Goal: Task Accomplishment & Management: Use online tool/utility

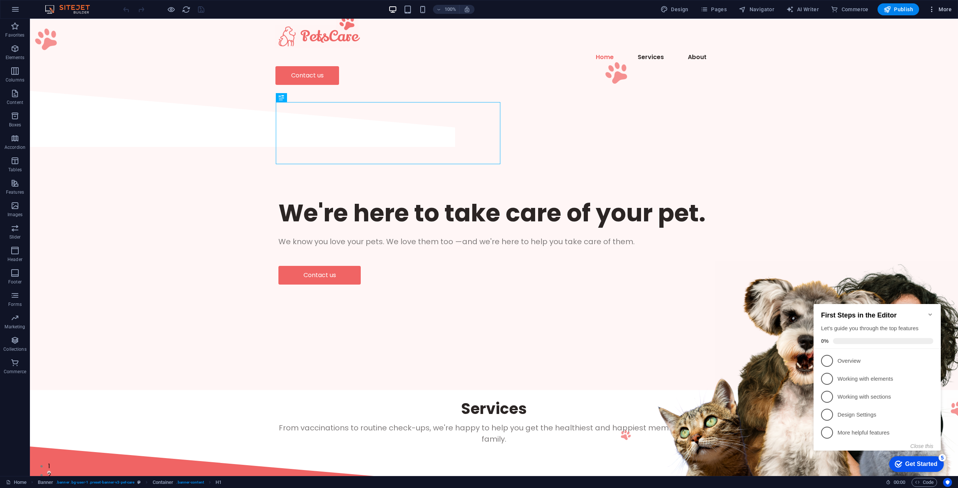
click at [934, 13] on icon "button" at bounding box center [931, 9] width 7 height 7
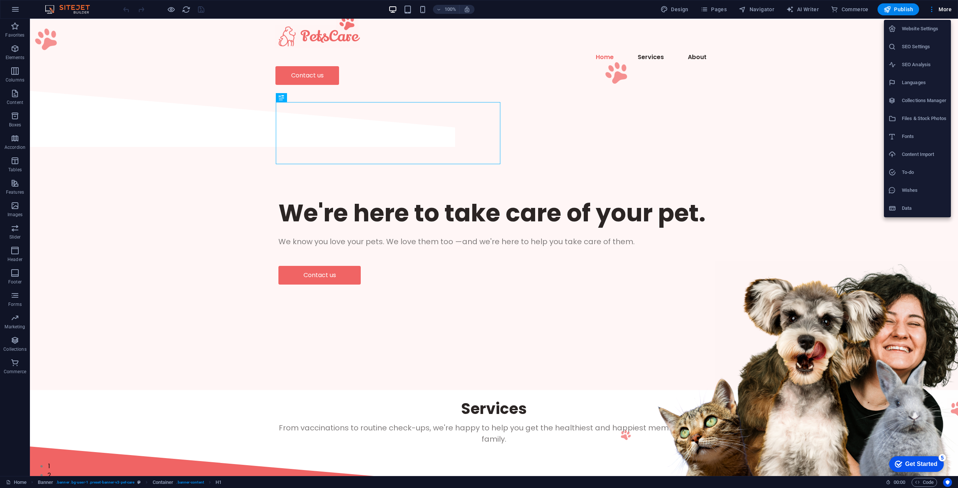
click at [935, 4] on div at bounding box center [479, 244] width 958 height 488
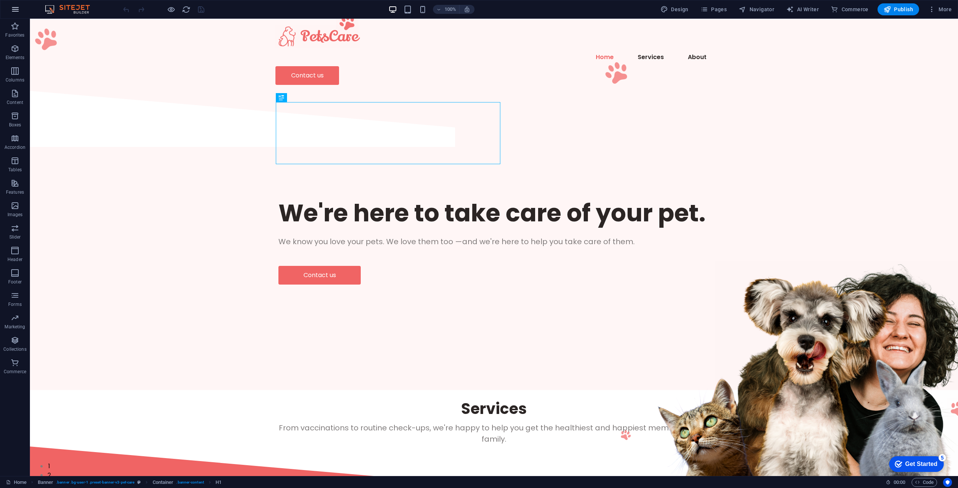
click at [11, 6] on icon "button" at bounding box center [15, 9] width 9 height 9
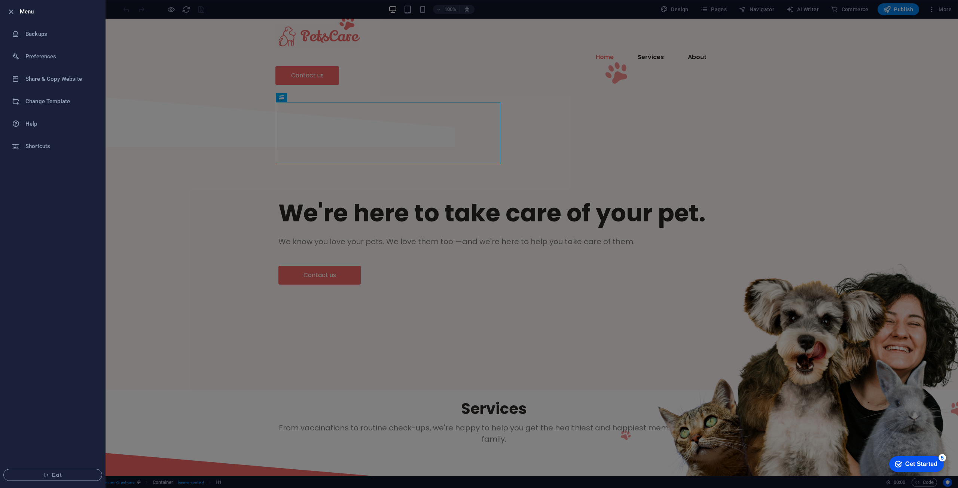
click at [11, 6] on li "Menu" at bounding box center [52, 11] width 105 height 22
click at [157, 94] on div at bounding box center [479, 244] width 958 height 488
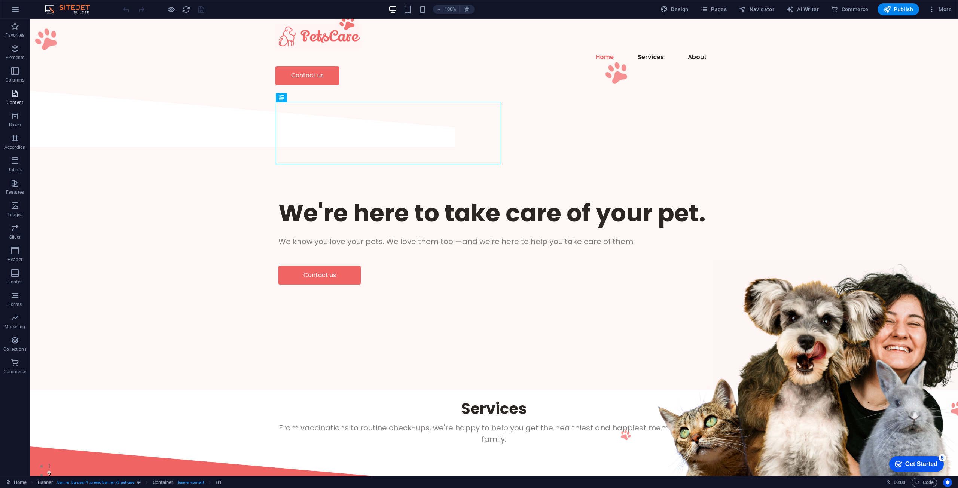
click at [12, 95] on icon "button" at bounding box center [14, 93] width 9 height 9
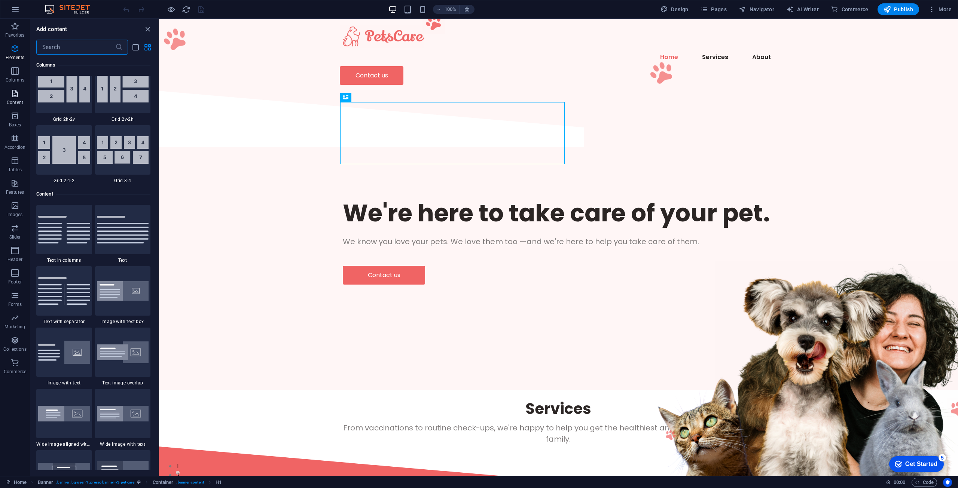
scroll to position [1310, 0]
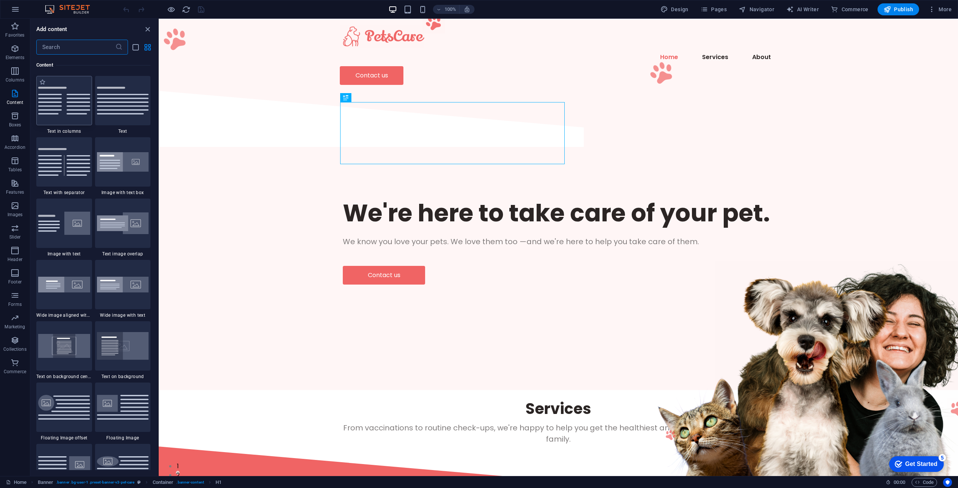
click at [51, 100] on img at bounding box center [64, 101] width 52 height 28
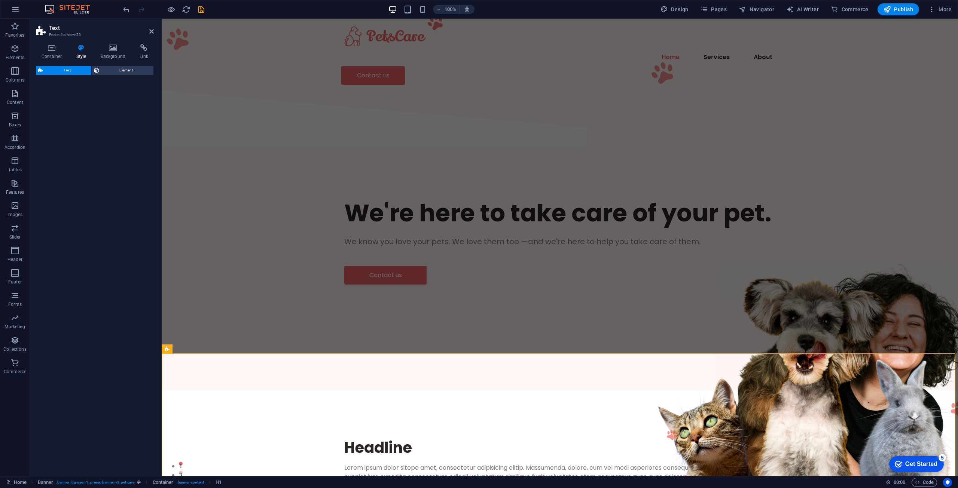
select select "rem"
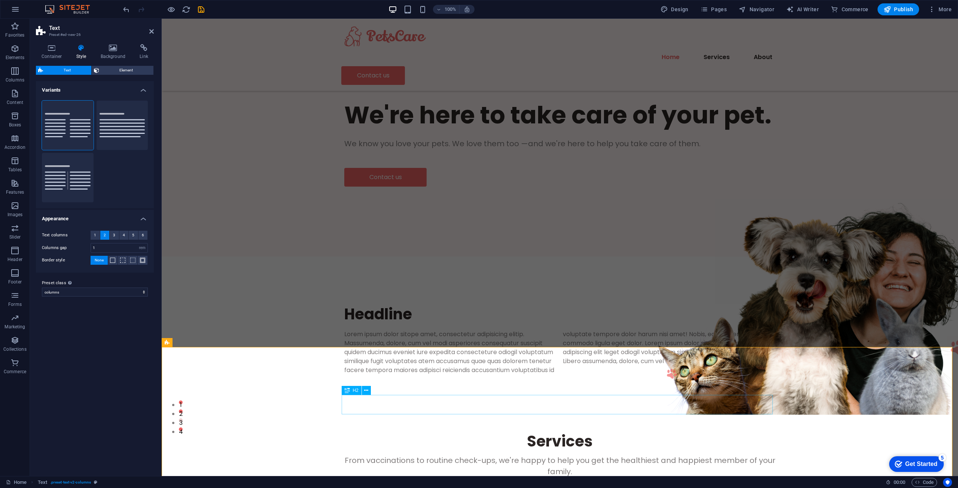
scroll to position [75, 0]
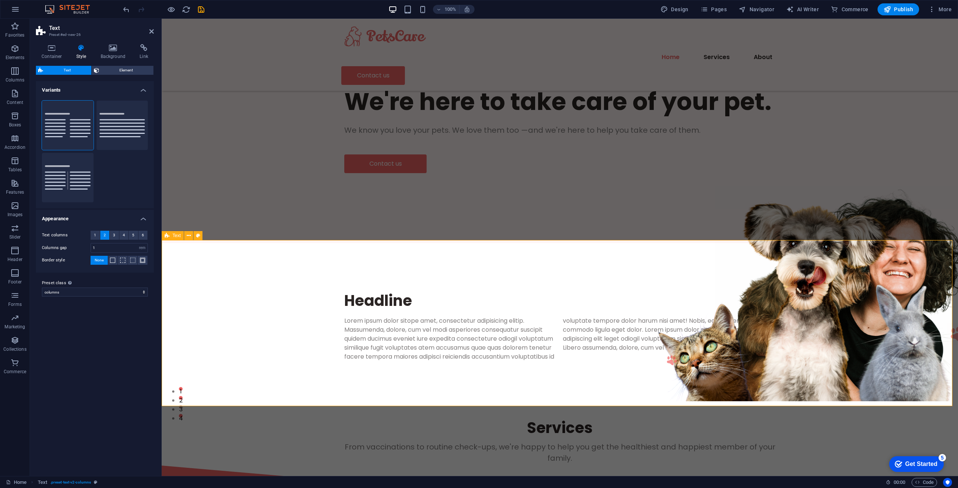
click at [375, 392] on div "Headline Lorem ipsum dolor sitope amet, consectetur adipisicing elitip. Massume…" at bounding box center [560, 326] width 797 height 166
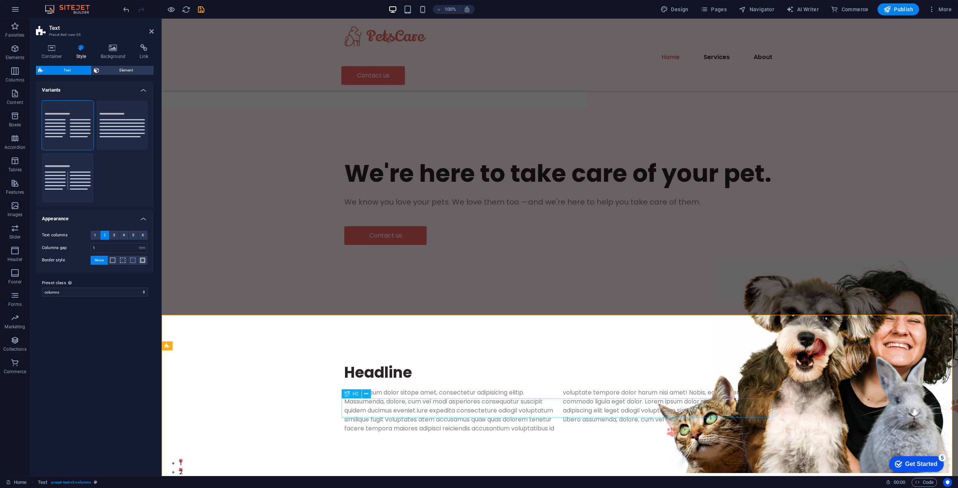
scroll to position [0, 0]
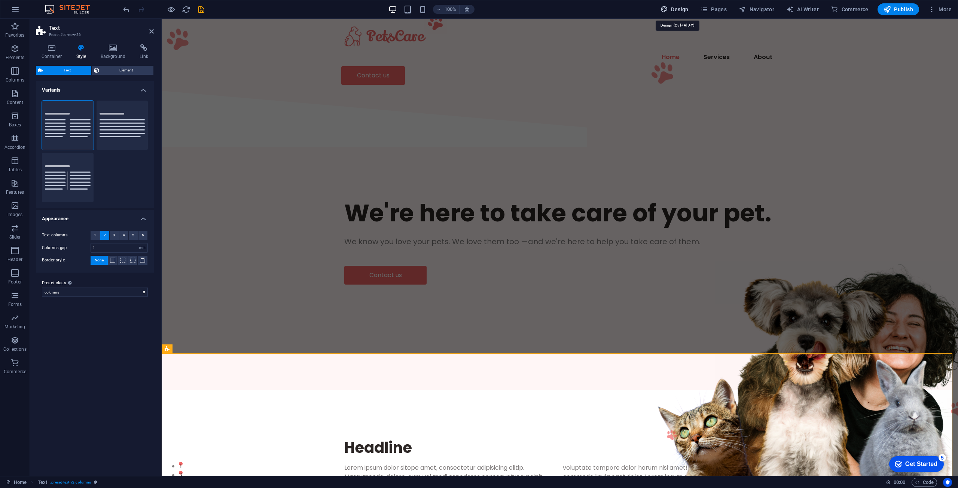
click at [686, 10] on span "Design" at bounding box center [675, 9] width 28 height 7
select select "px"
select select "400"
select select "px"
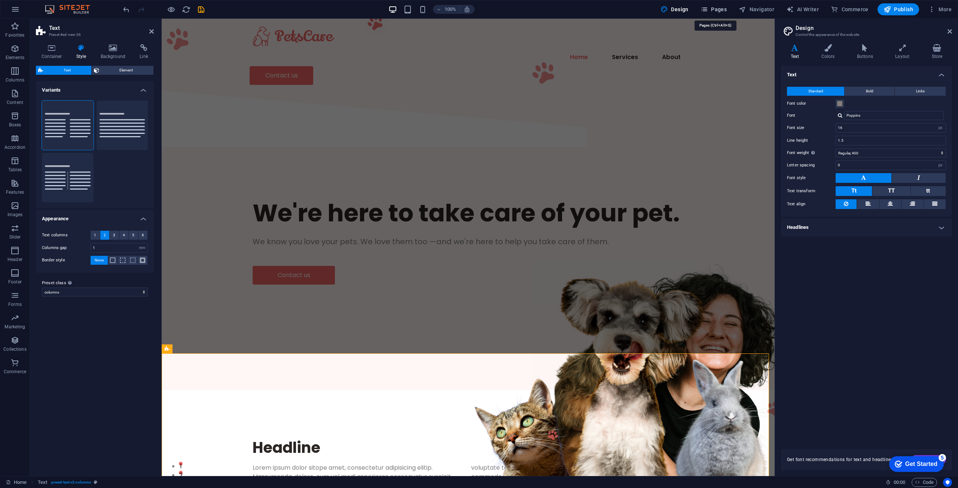
click at [719, 8] on span "Pages" at bounding box center [714, 9] width 26 height 7
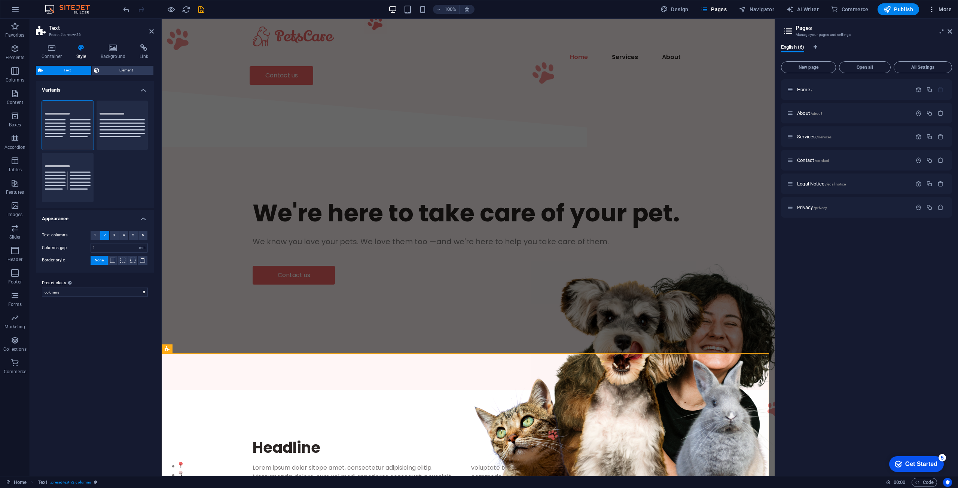
click at [942, 6] on span "More" at bounding box center [940, 9] width 24 height 7
click at [925, 122] on h6 "Files & Stock Photos" at bounding box center [924, 118] width 45 height 9
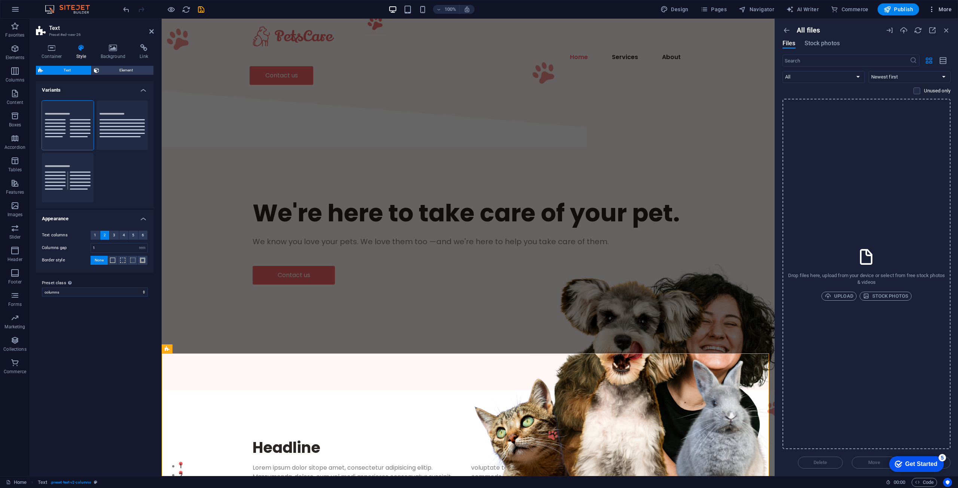
click at [947, 6] on span "More" at bounding box center [940, 9] width 24 height 7
click at [933, 31] on h6 "Website Settings" at bounding box center [924, 28] width 45 height 9
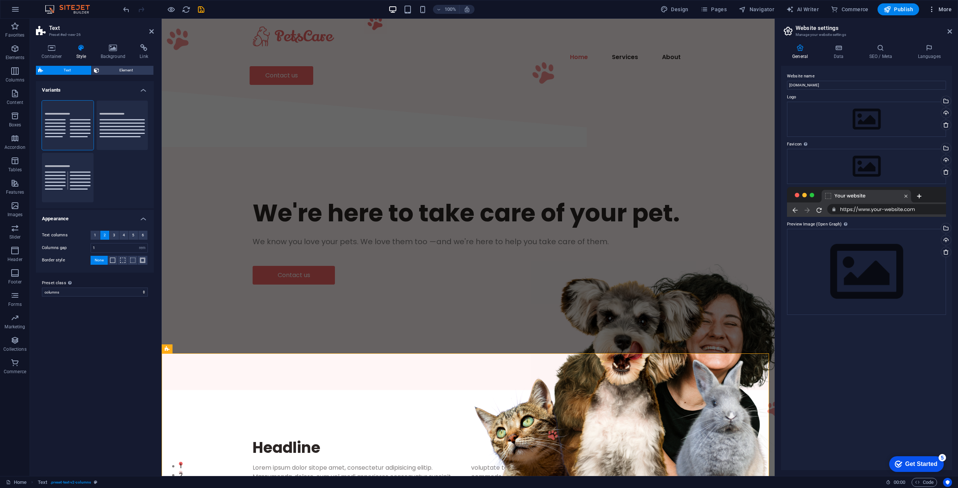
click at [935, 10] on icon "button" at bounding box center [931, 9] width 7 height 7
click at [921, 157] on h6 "Content Import" at bounding box center [924, 154] width 45 height 9
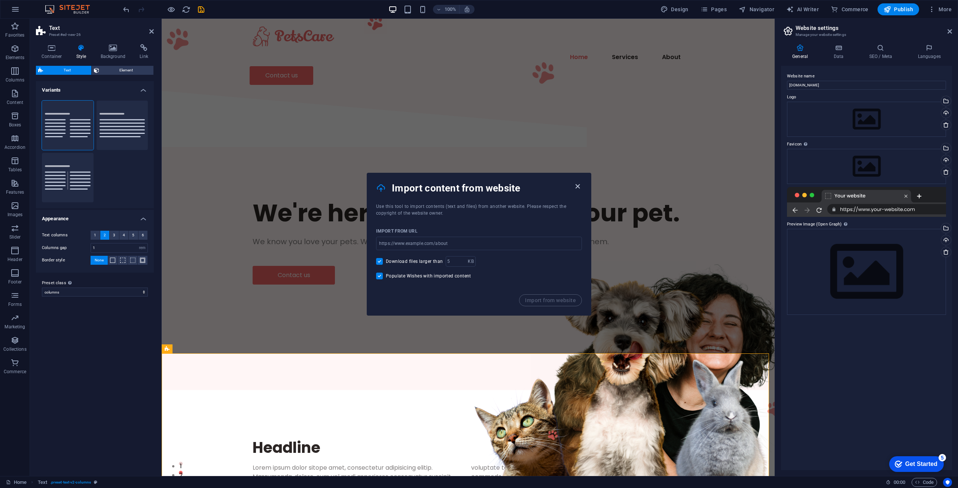
click at [581, 186] on icon "button" at bounding box center [577, 186] width 9 height 9
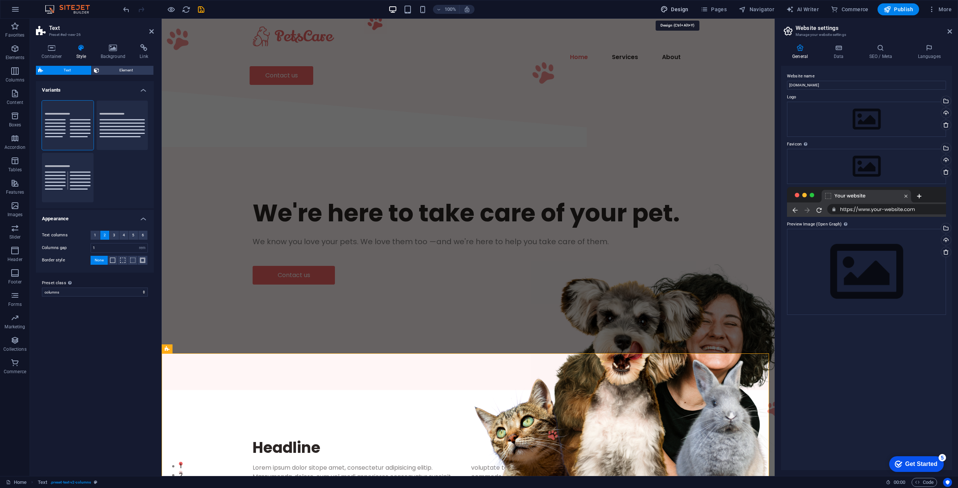
click at [689, 10] on span "Design" at bounding box center [675, 9] width 28 height 7
select select "px"
select select "400"
select select "px"
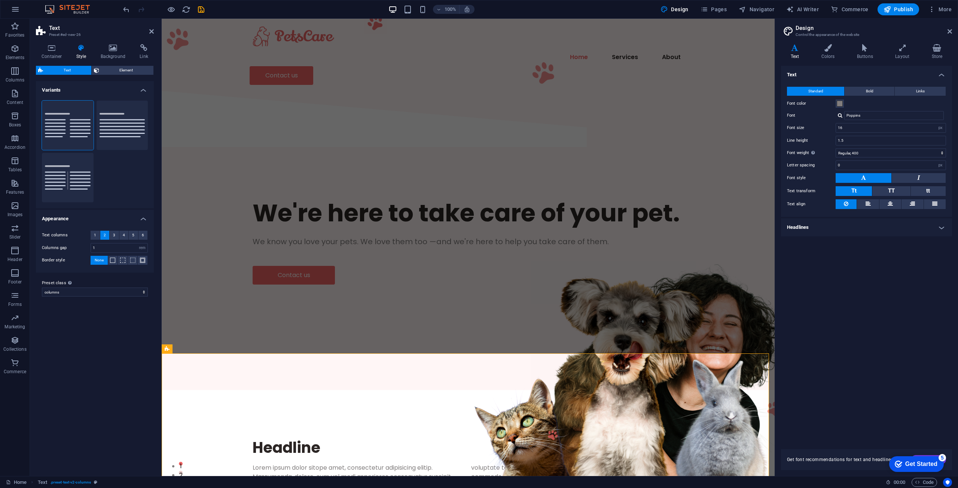
click at [947, 35] on header "Design Control the appearance of the website" at bounding box center [868, 28] width 170 height 19
click at [952, 32] on aside "Design Control the appearance of the website Variants Text Colors Buttons Layou…" at bounding box center [866, 248] width 183 height 458
click at [949, 31] on icon at bounding box center [950, 31] width 4 height 6
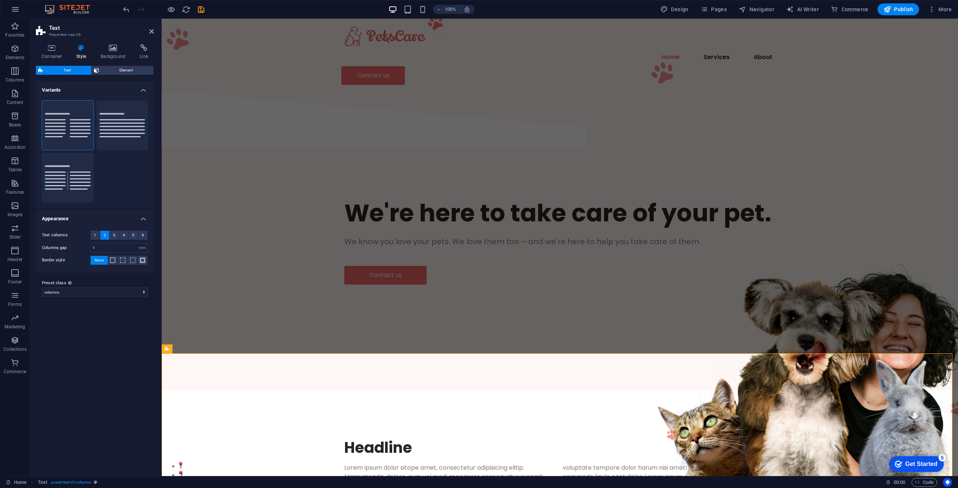
click at [79, 6] on img at bounding box center [71, 9] width 56 height 9
click at [129, 7] on icon "undo" at bounding box center [126, 9] width 9 height 9
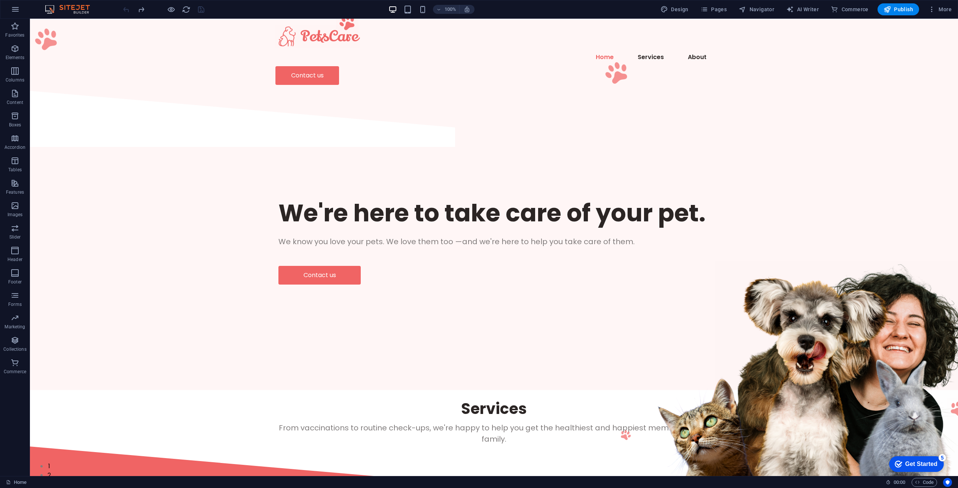
click at [125, 10] on div at bounding box center [164, 9] width 84 height 12
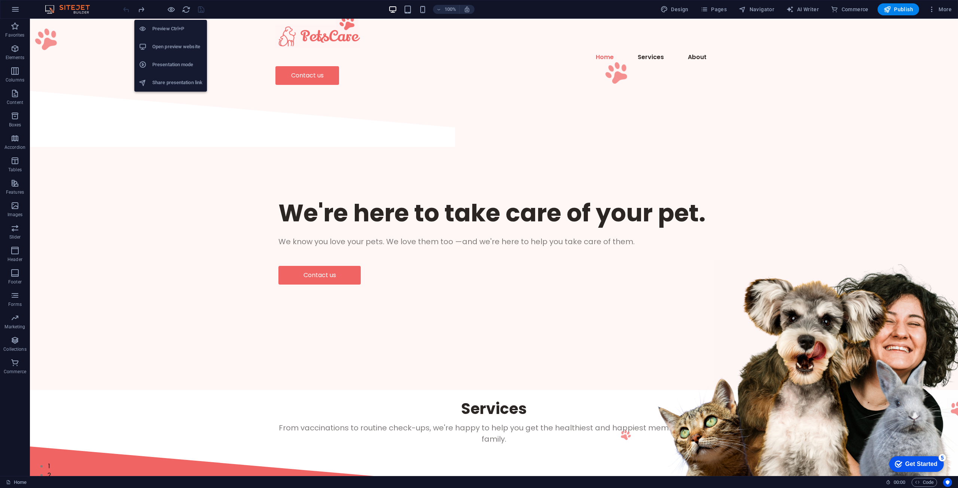
click at [167, 48] on h6 "Open preview website" at bounding box center [177, 46] width 50 height 9
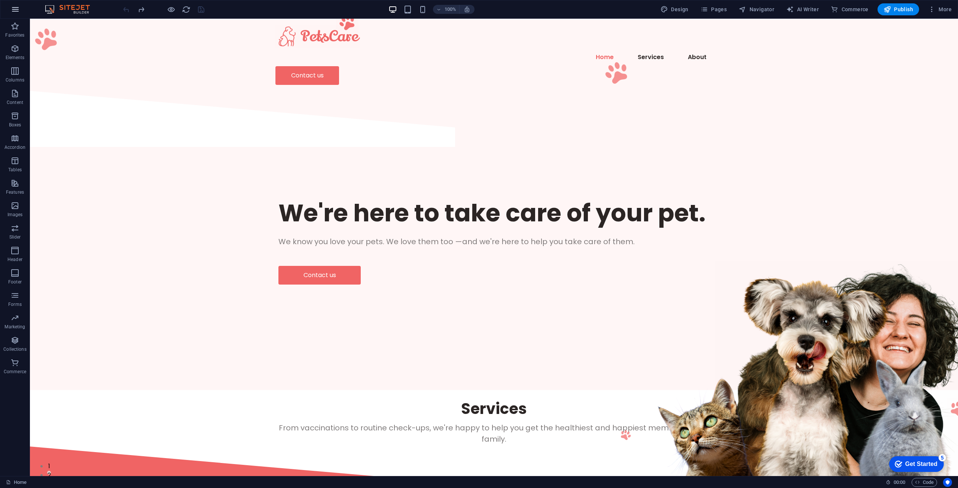
click at [16, 10] on icon "button" at bounding box center [15, 9] width 9 height 9
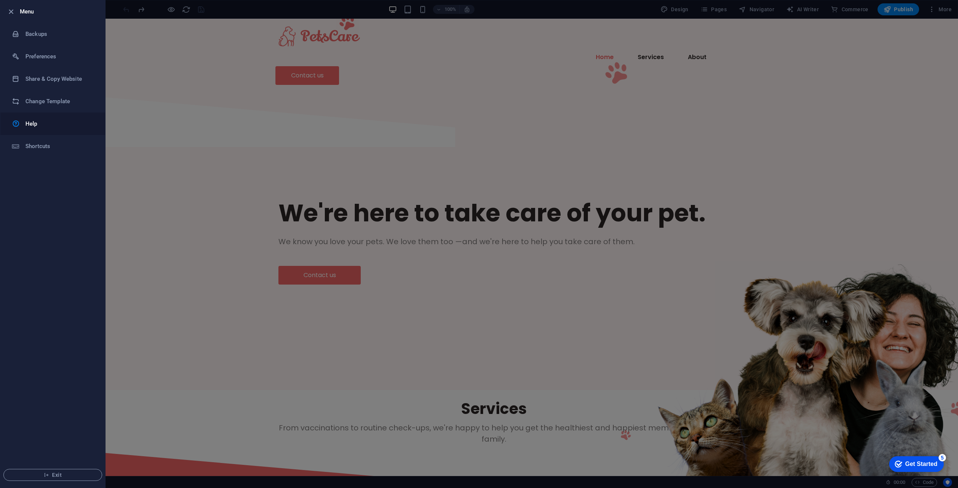
click at [49, 128] on link "Help" at bounding box center [52, 124] width 105 height 22
click at [8, 8] on icon "button" at bounding box center [11, 11] width 9 height 9
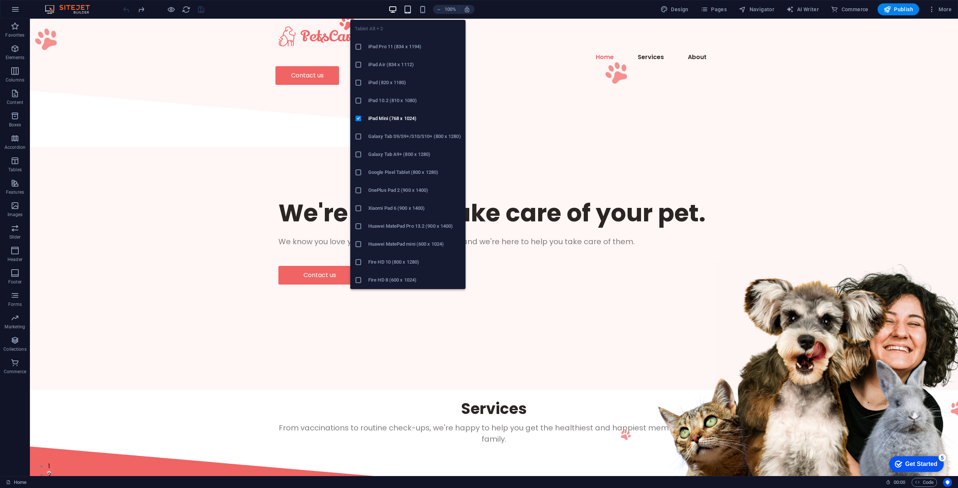
click at [412, 8] on icon "button" at bounding box center [408, 9] width 9 height 9
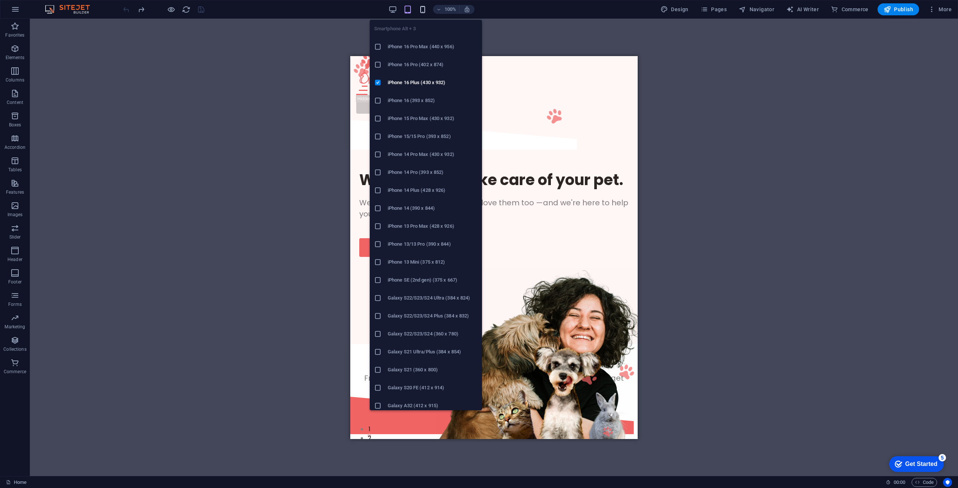
click at [423, 9] on icon "button" at bounding box center [422, 9] width 9 height 9
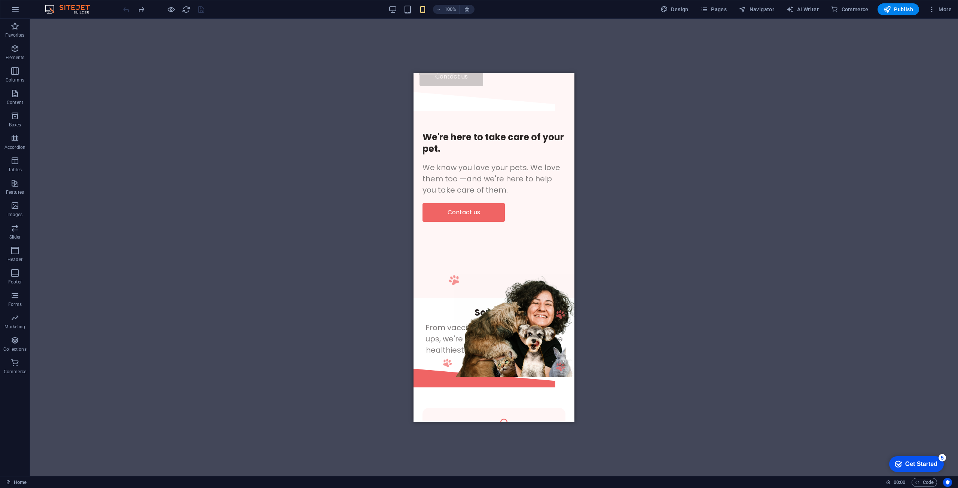
scroll to position [28, 0]
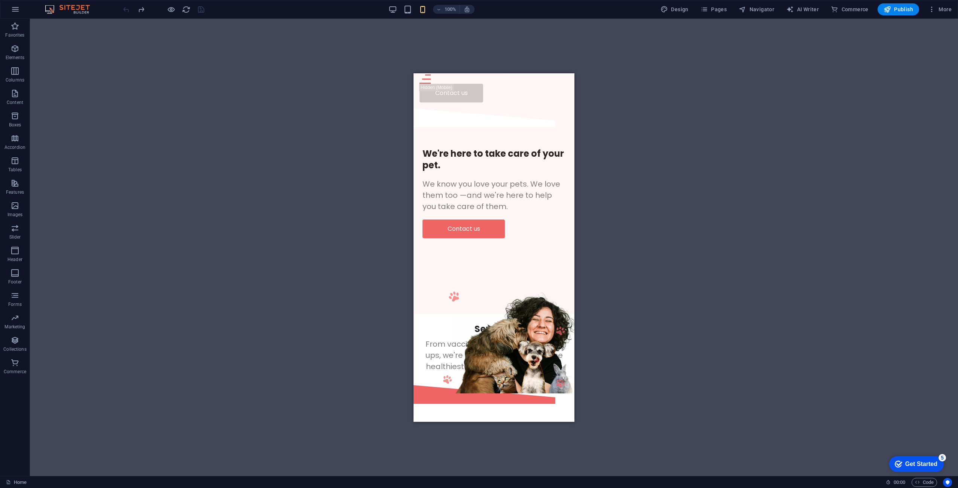
click at [388, 9] on div "100% Design Pages Navigator AI Writer Commerce Publish More" at bounding box center [538, 9] width 833 height 12
click at [393, 4] on div "100%" at bounding box center [431, 9] width 86 height 12
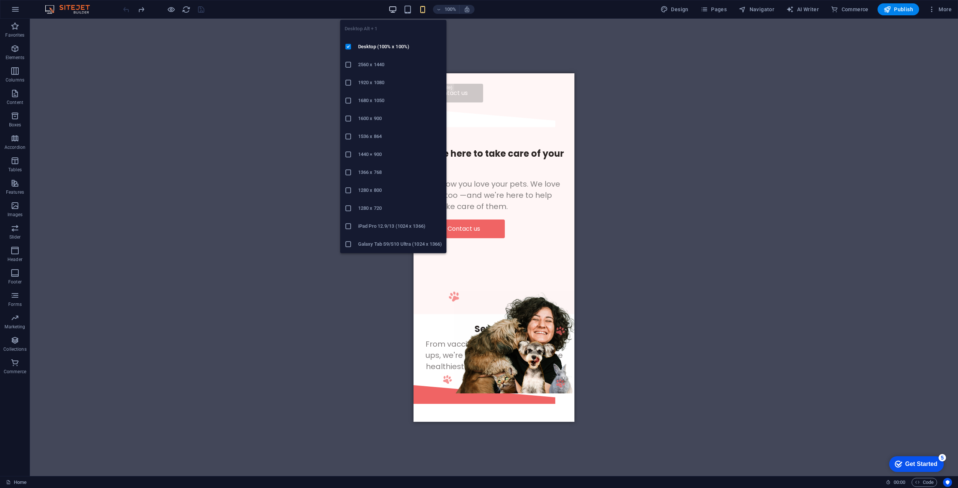
click at [397, 10] on icon "button" at bounding box center [393, 9] width 9 height 9
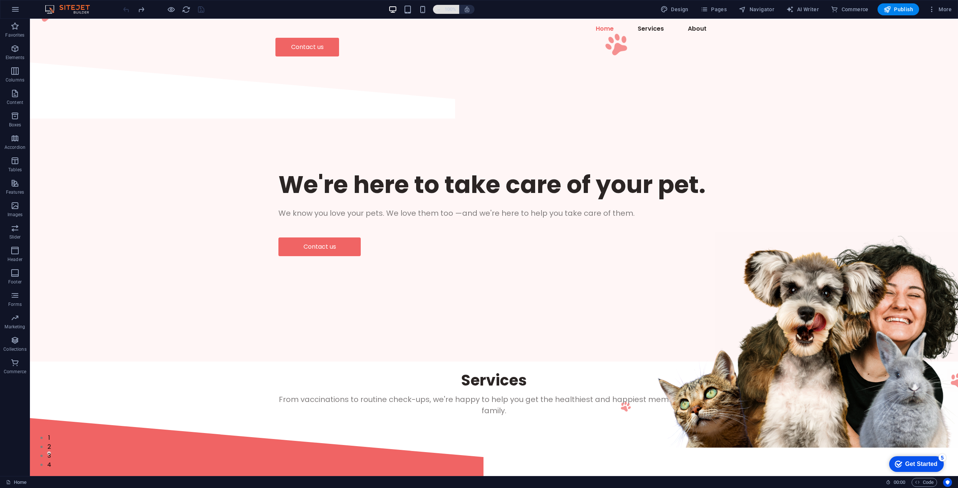
click at [437, 11] on button "100%" at bounding box center [446, 9] width 27 height 9
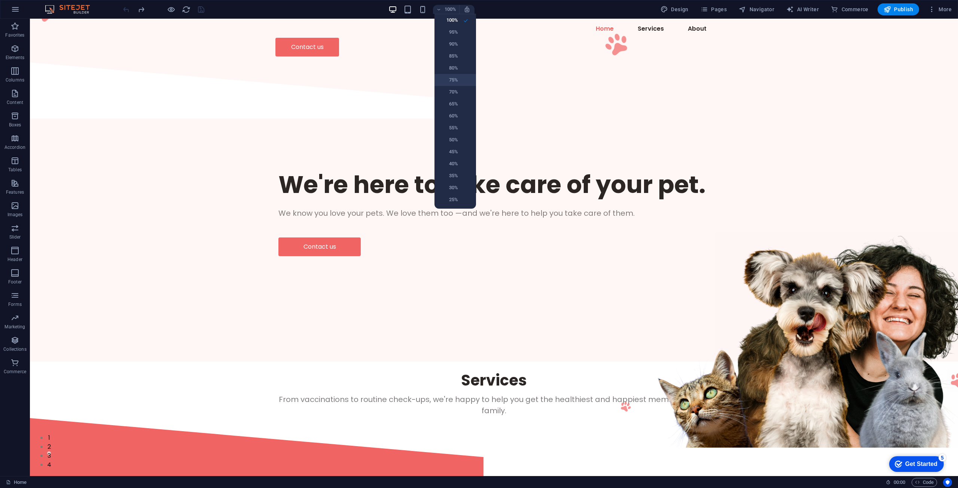
click at [456, 75] on li "75%" at bounding box center [456, 80] width 42 height 12
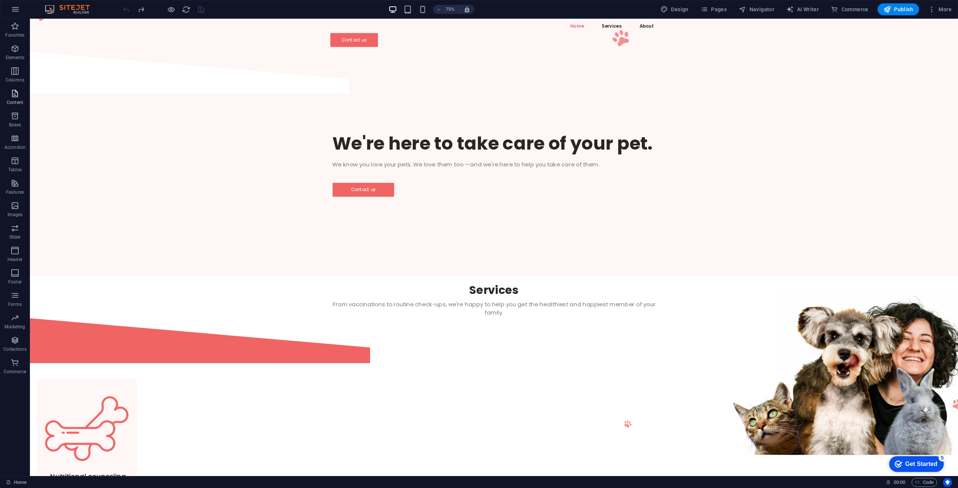
click at [15, 100] on p "Content" at bounding box center [15, 103] width 16 height 6
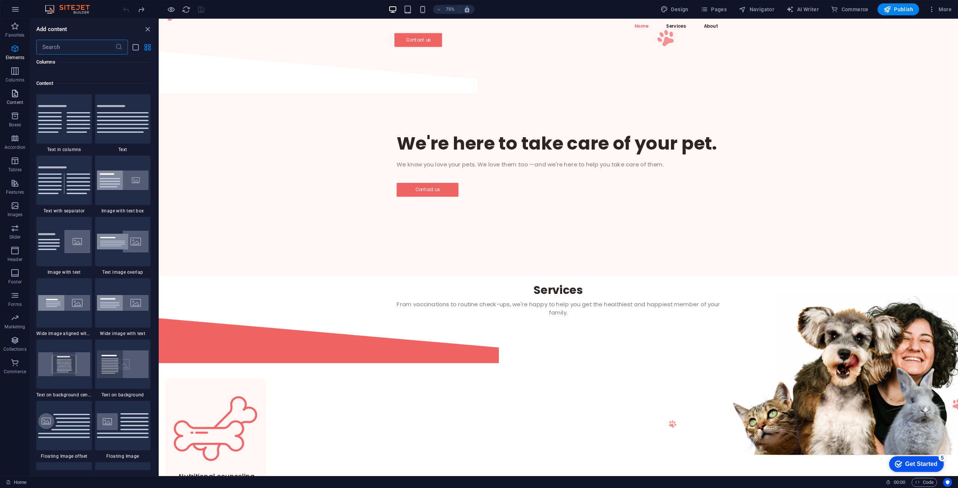
scroll to position [1310, 0]
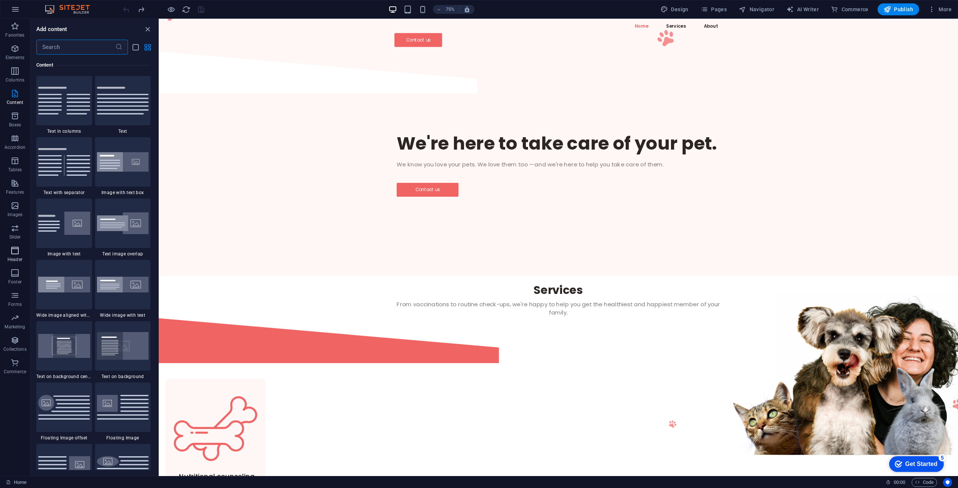
click at [20, 256] on span "Header" at bounding box center [15, 255] width 30 height 18
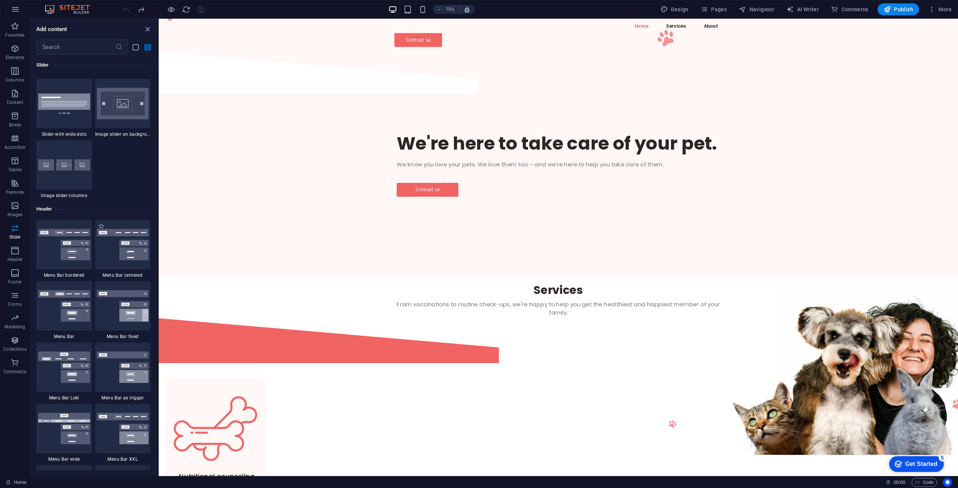
scroll to position [4358, 0]
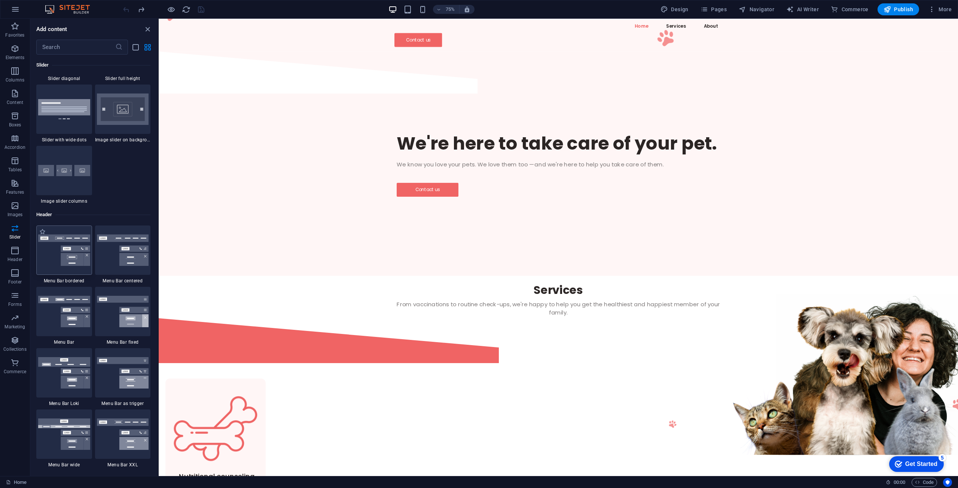
click at [68, 269] on div at bounding box center [64, 250] width 56 height 49
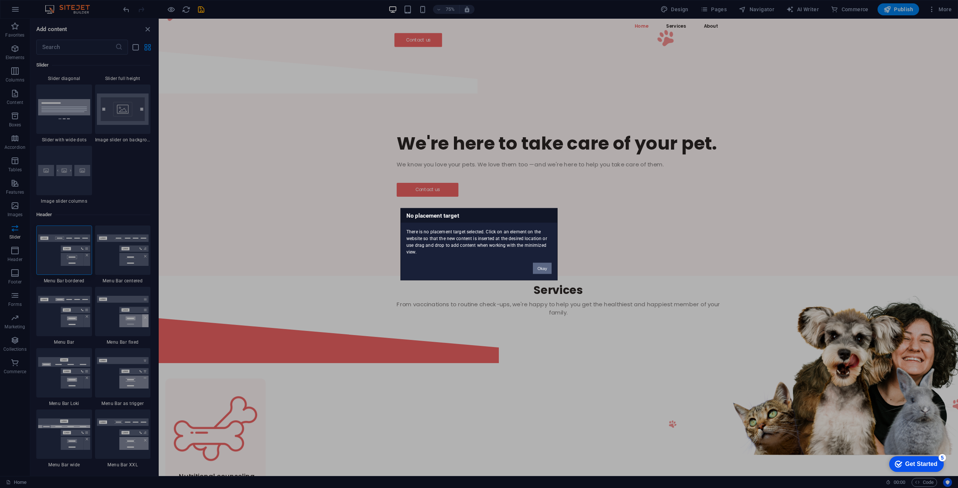
click at [542, 267] on button "Okay" at bounding box center [542, 268] width 19 height 11
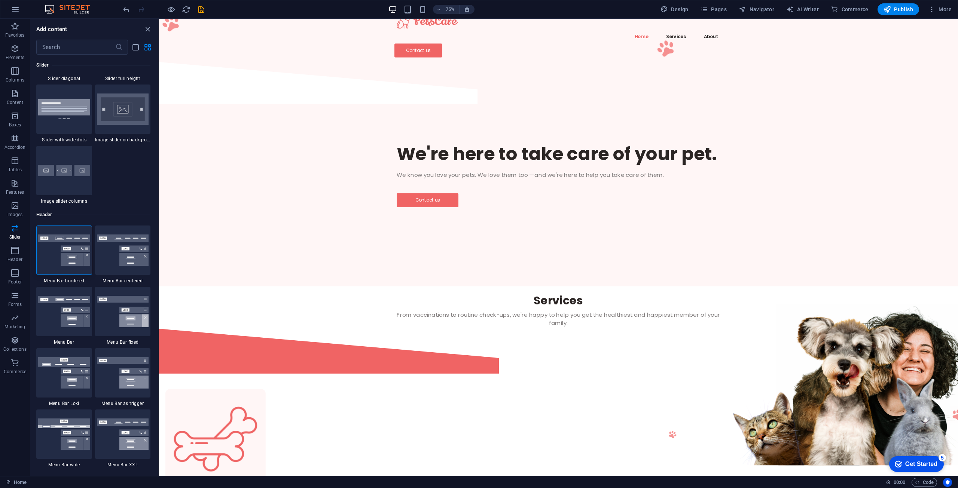
scroll to position [0, 0]
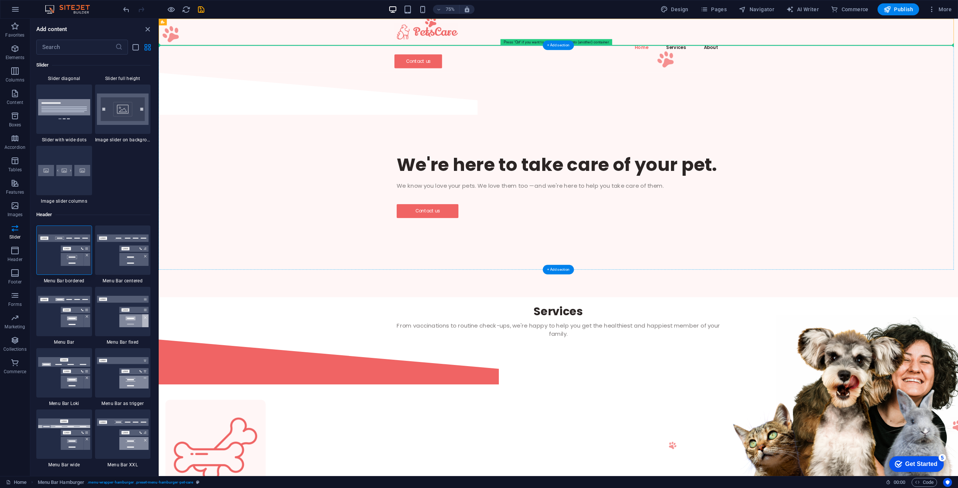
drag, startPoint x: 576, startPoint y: 31, endPoint x: 577, endPoint y: 93, distance: 62.1
drag, startPoint x: 594, startPoint y: 48, endPoint x: 640, endPoint y: 79, distance: 55.5
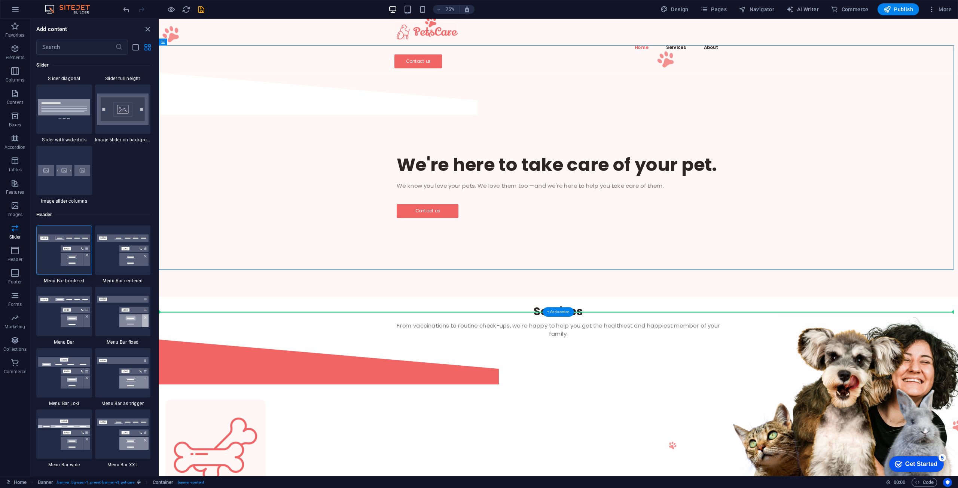
drag, startPoint x: 618, startPoint y: 89, endPoint x: 612, endPoint y: 438, distance: 349.7
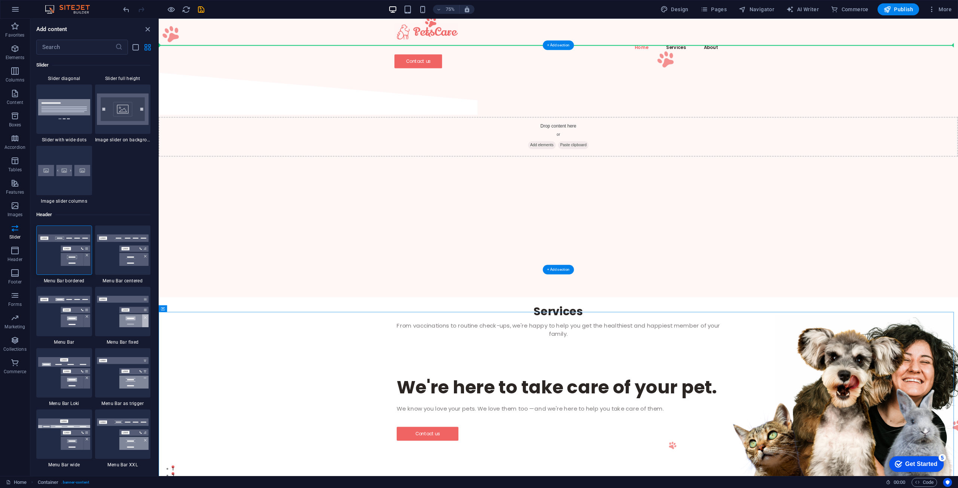
drag, startPoint x: 611, startPoint y: 446, endPoint x: 589, endPoint y: 118, distance: 328.3
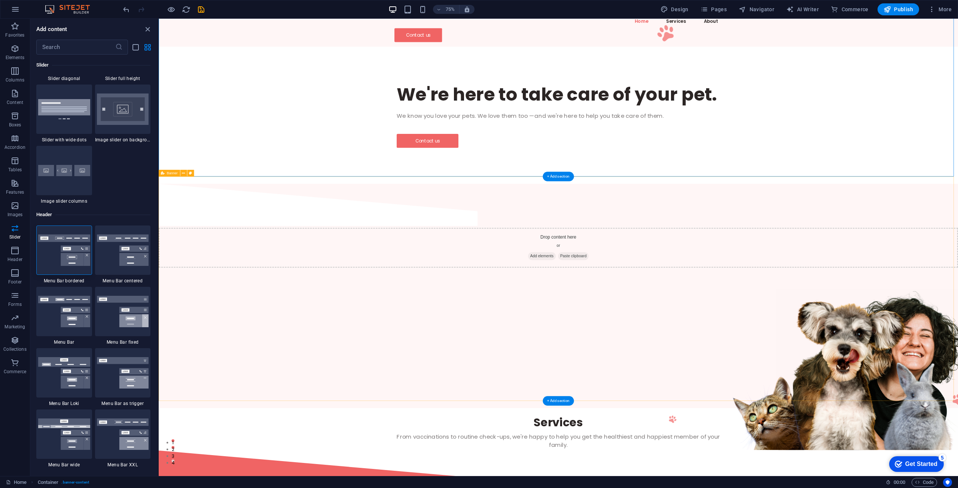
scroll to position [112, 0]
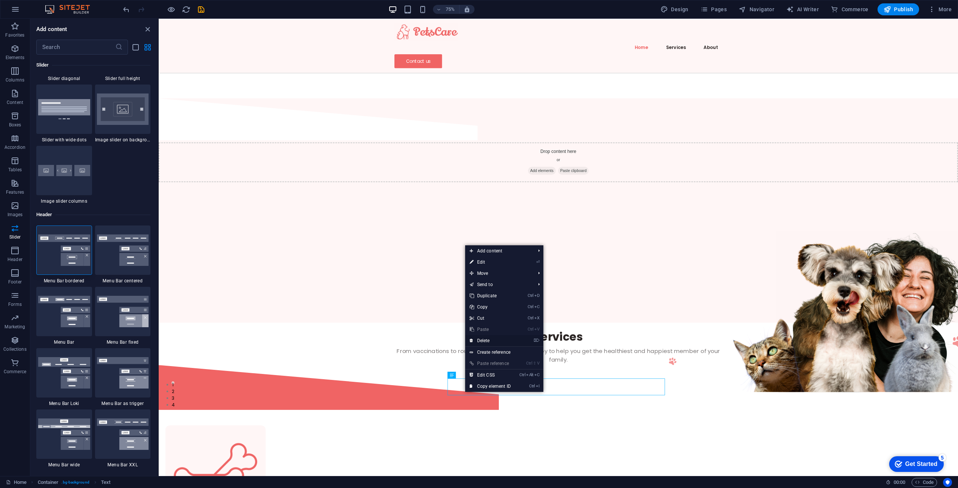
click at [499, 344] on link "⌦ Delete" at bounding box center [490, 340] width 50 height 11
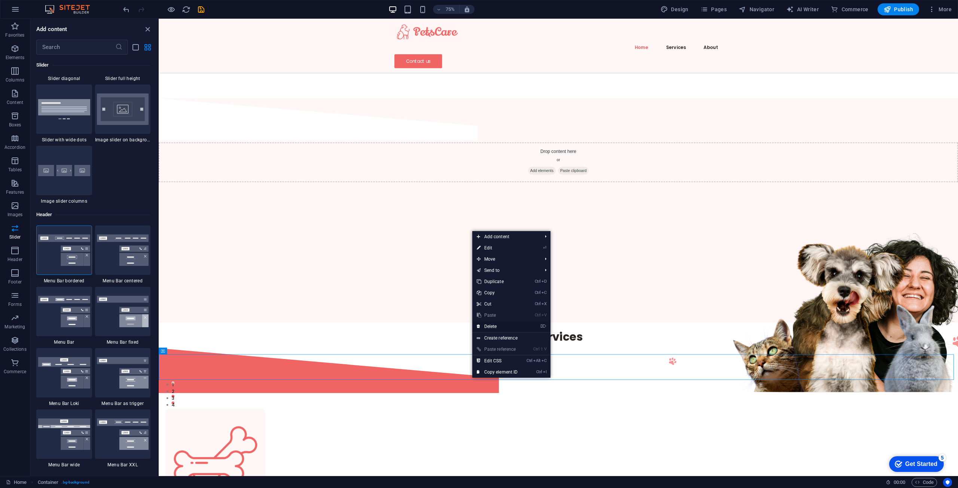
click at [495, 326] on link "⌦ Delete" at bounding box center [497, 326] width 50 height 11
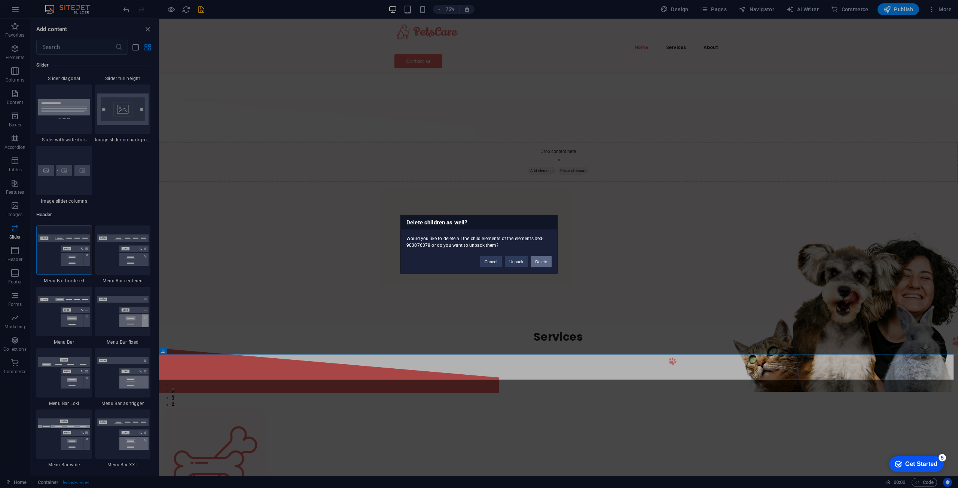
click at [547, 261] on button "Delete" at bounding box center [541, 261] width 21 height 11
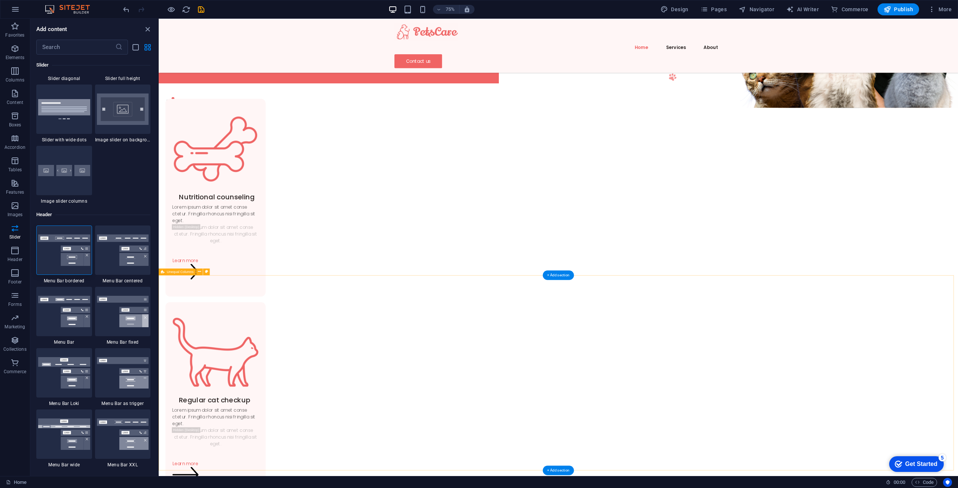
scroll to position [487, 0]
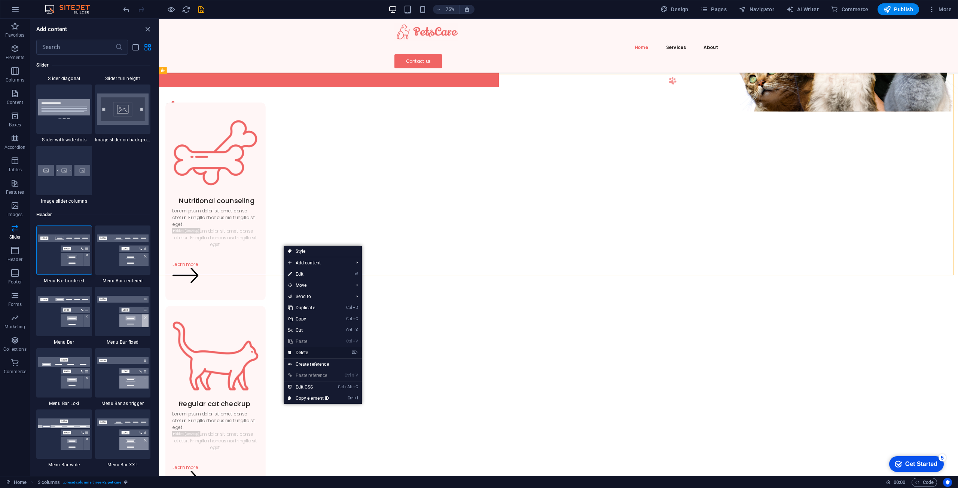
click at [313, 352] on link "⌦ Delete" at bounding box center [309, 352] width 50 height 11
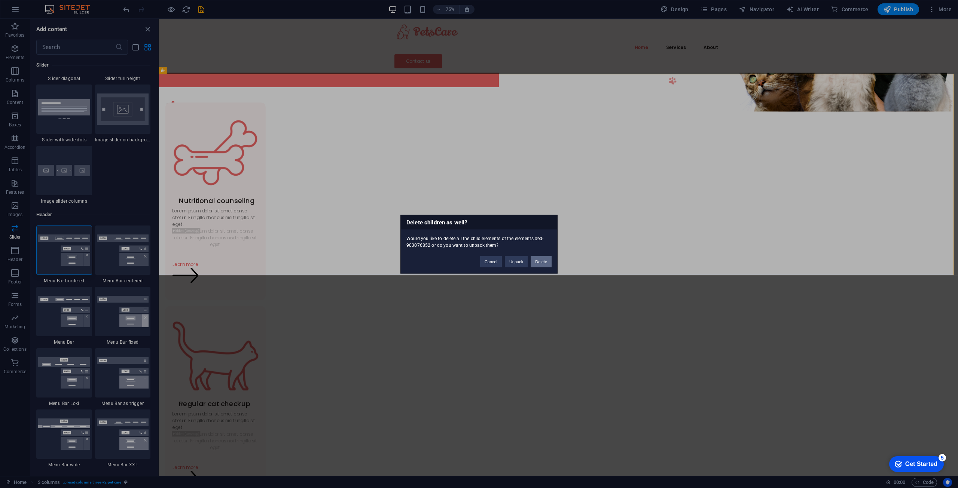
click at [546, 259] on button "Delete" at bounding box center [541, 261] width 21 height 11
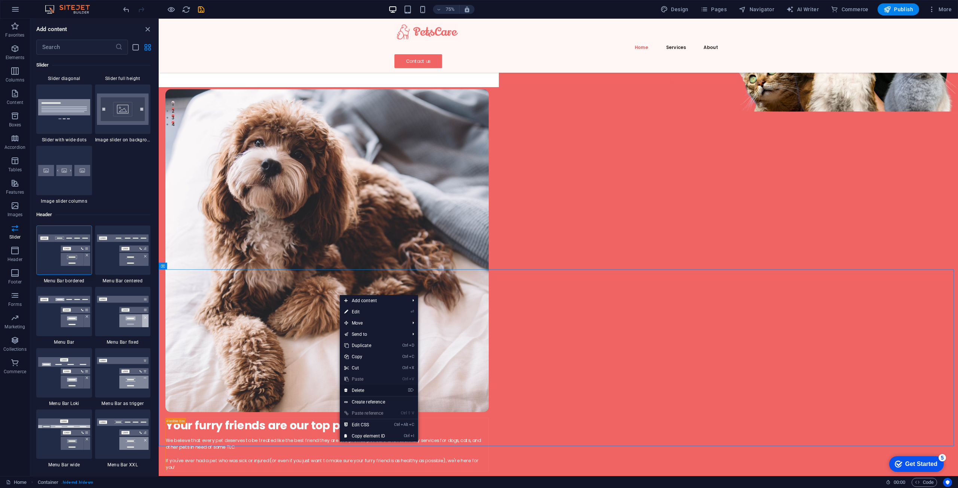
click at [390, 390] on link "⌦ Delete" at bounding box center [365, 390] width 50 height 11
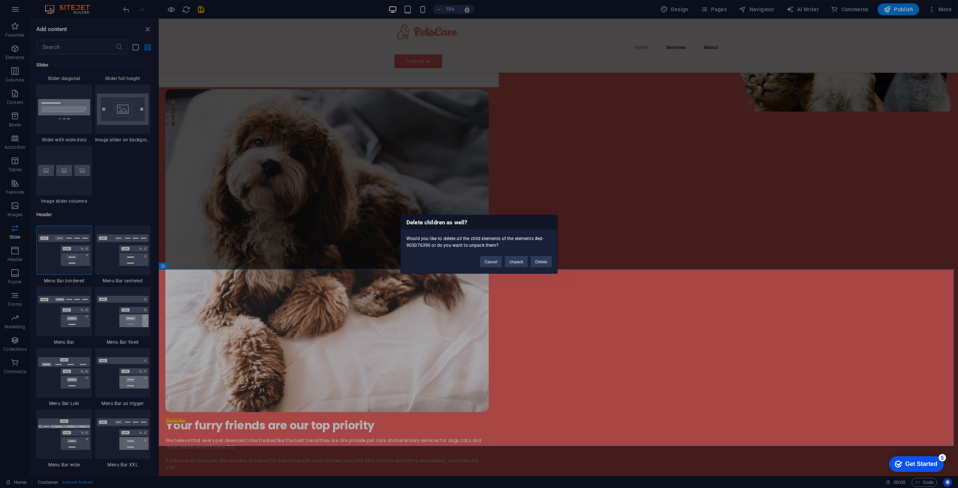
click at [543, 267] on div "Cancel Unpack Delete" at bounding box center [516, 258] width 83 height 19
click at [545, 261] on button "Delete" at bounding box center [541, 261] width 21 height 11
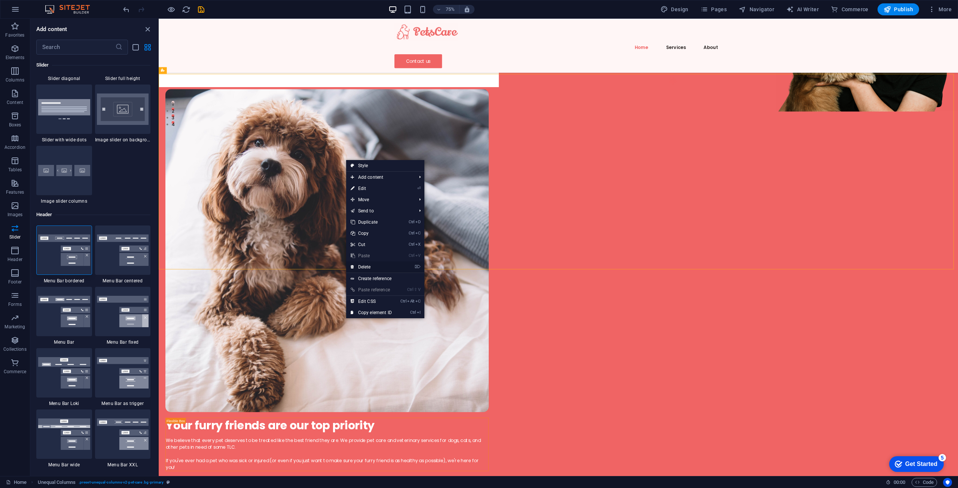
click at [403, 268] on li "⌦ Delete" at bounding box center [385, 268] width 78 height 12
click at [369, 268] on link "⌦ Delete" at bounding box center [371, 267] width 50 height 11
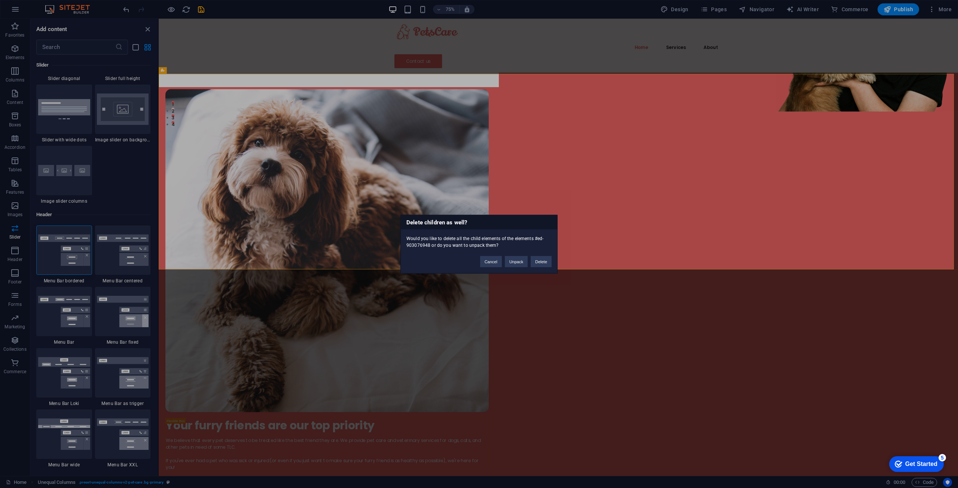
click at [540, 268] on div "Delete children as well? Would you like to delete all the child elements of the…" at bounding box center [479, 244] width 157 height 59
click at [540, 262] on button "Delete" at bounding box center [541, 261] width 21 height 11
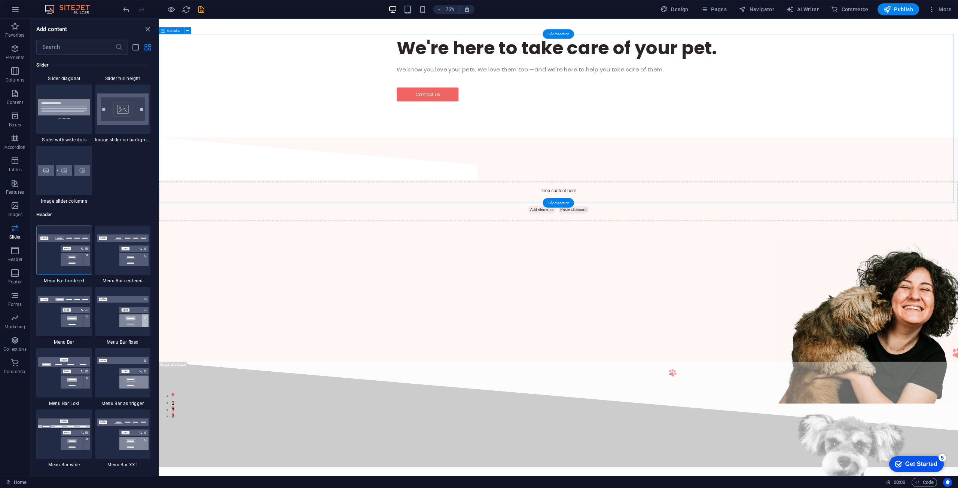
scroll to position [187, 0]
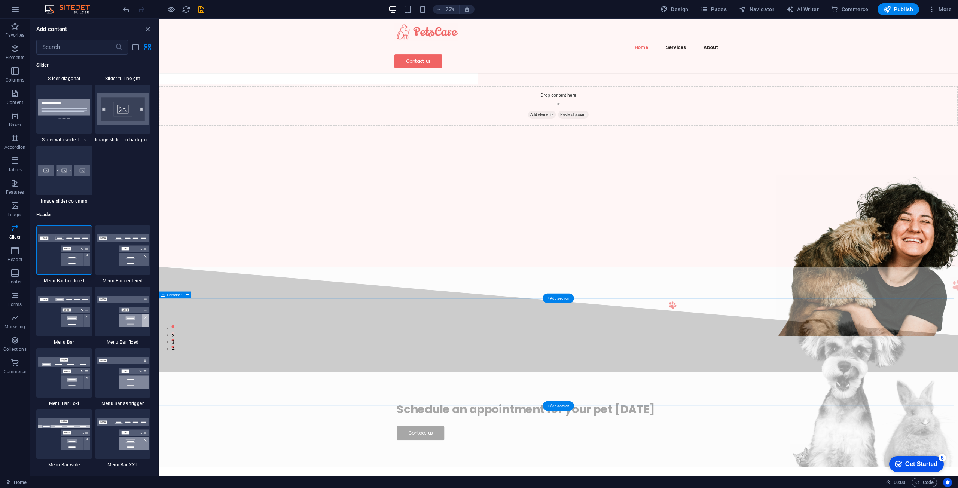
drag, startPoint x: 388, startPoint y: 476, endPoint x: 394, endPoint y: 474, distance: 6.3
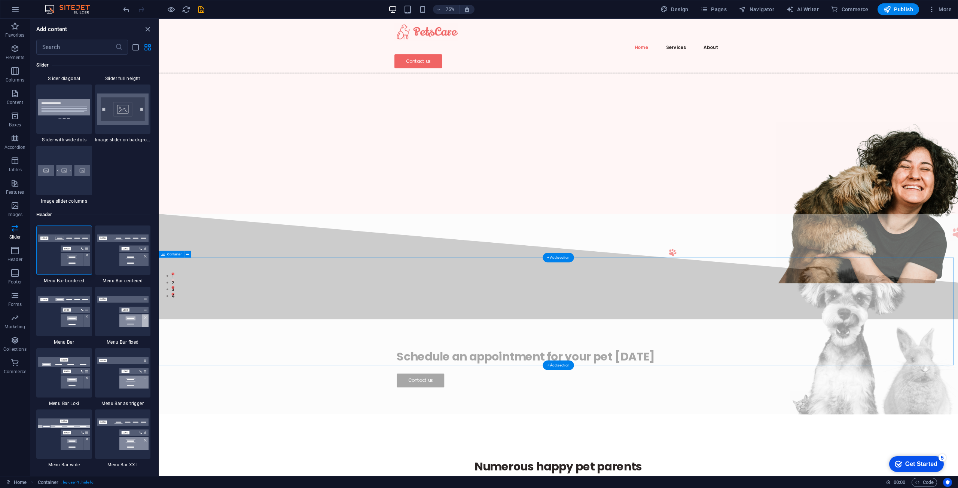
scroll to position [262, 0]
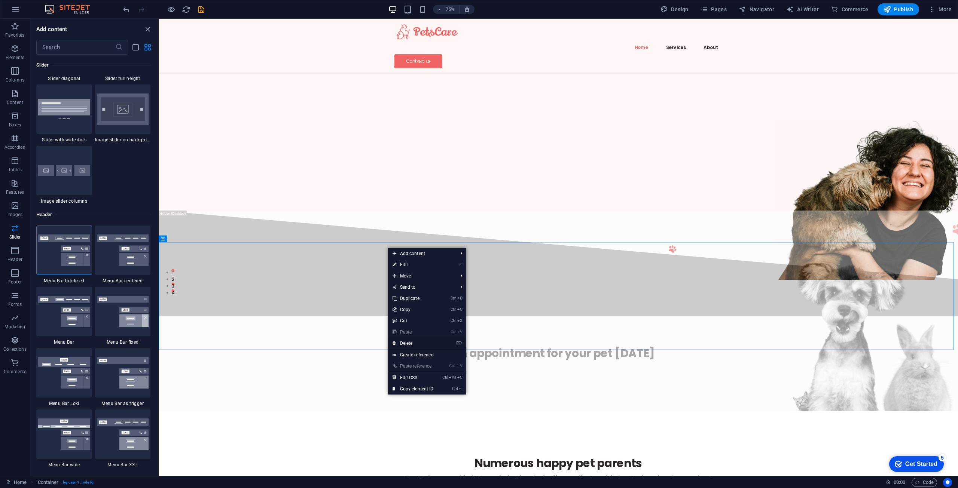
click at [423, 344] on link "⌦ Delete" at bounding box center [413, 343] width 50 height 11
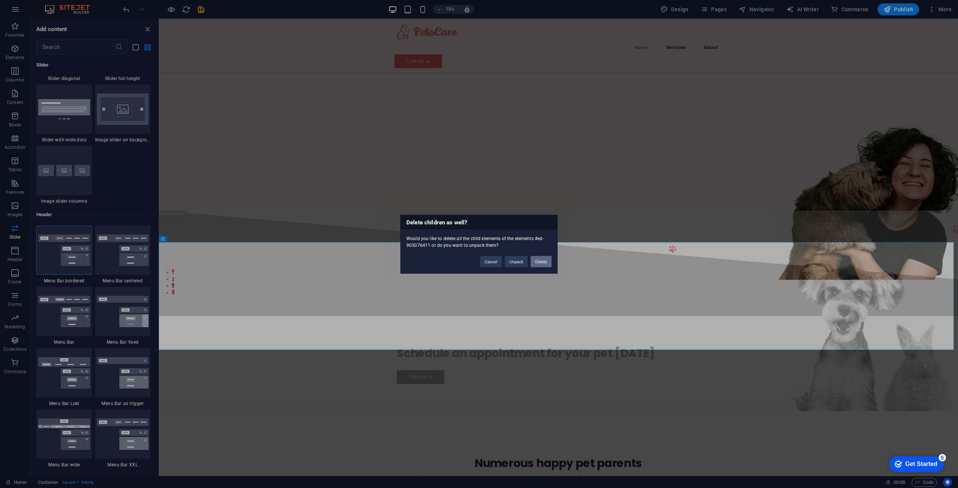
click at [537, 264] on button "Delete" at bounding box center [541, 261] width 21 height 11
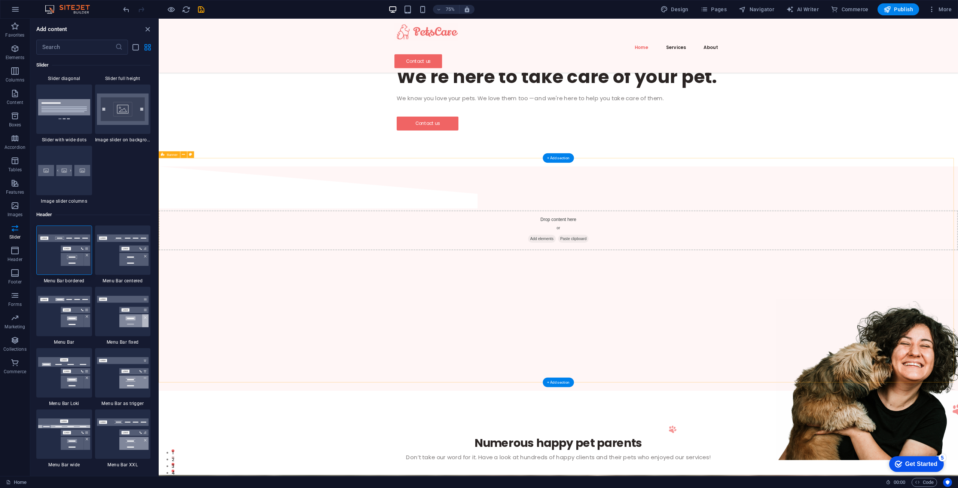
scroll to position [0, 0]
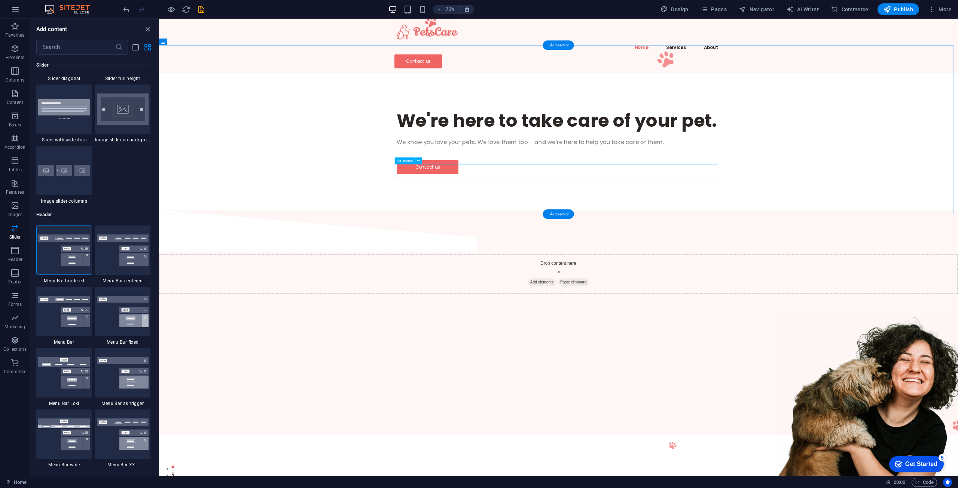
click at [484, 220] on div "Contact us" at bounding box center [691, 216] width 431 height 19
click at [403, 162] on span "Button" at bounding box center [408, 160] width 10 height 3
click at [417, 159] on icon at bounding box center [418, 161] width 3 height 6
click at [478, 214] on div "Contact us" at bounding box center [691, 216] width 431 height 19
click at [406, 162] on span "Button" at bounding box center [408, 160] width 10 height 3
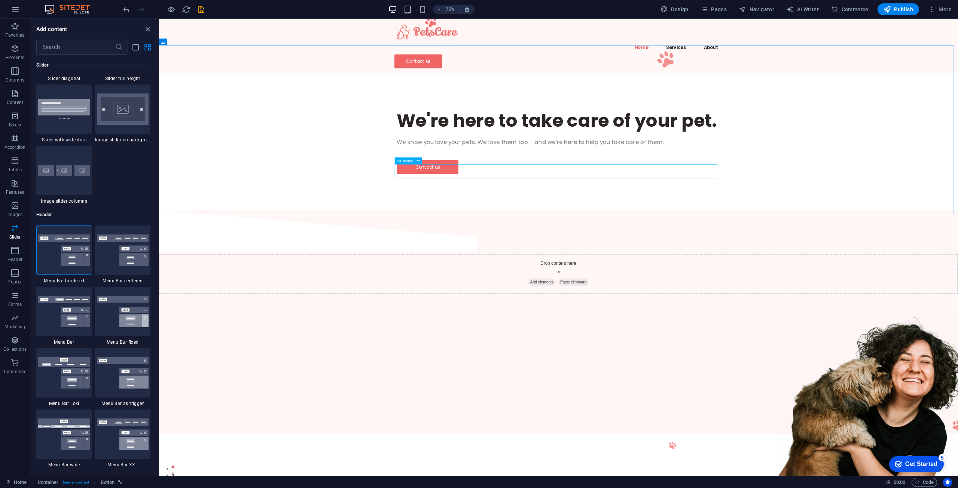
click at [406, 162] on span "Button" at bounding box center [408, 160] width 10 height 3
click at [406, 162] on div "Drag here to replace the existing content. Press “Ctrl” if you want to create a…" at bounding box center [559, 248] width 800 height 458
select select "px"
select select "3"
select select
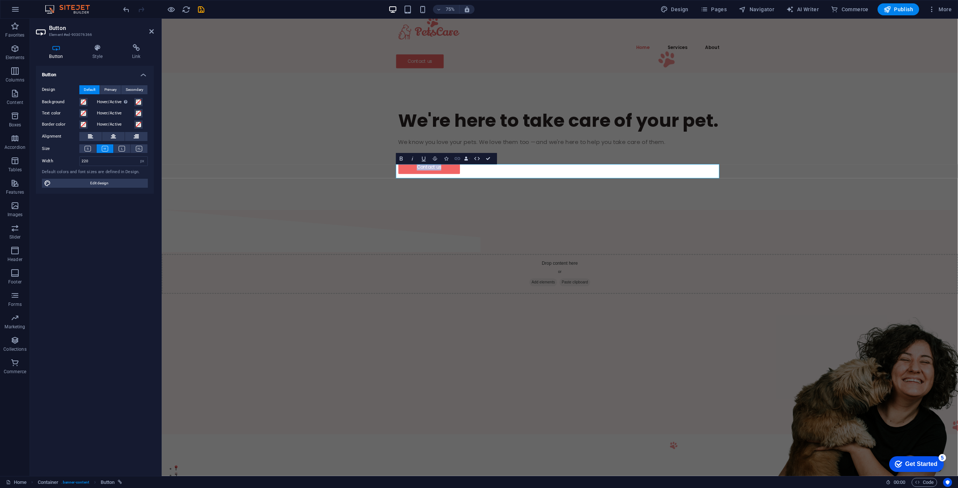
click at [457, 161] on icon "button" at bounding box center [457, 159] width 7 height 7
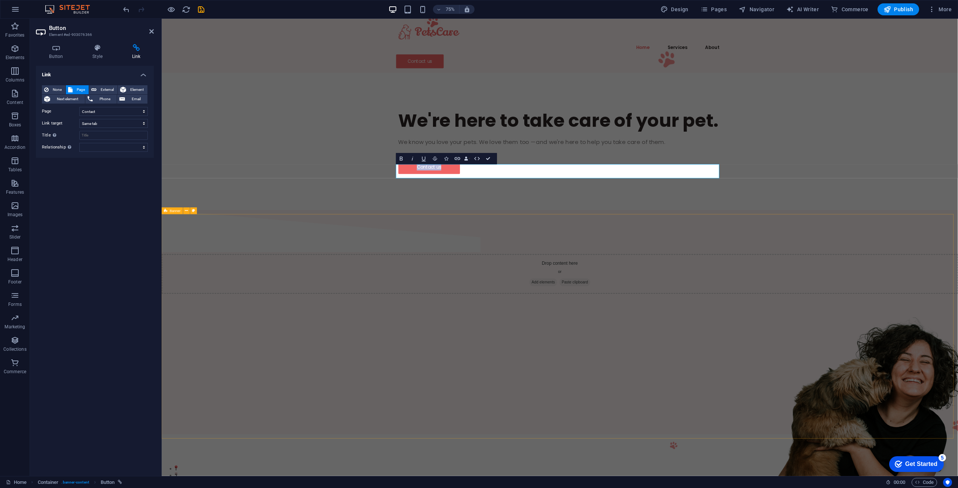
click at [537, 322] on div "Drop content here or Add elements Paste clipboard" at bounding box center [693, 423] width 1062 height 299
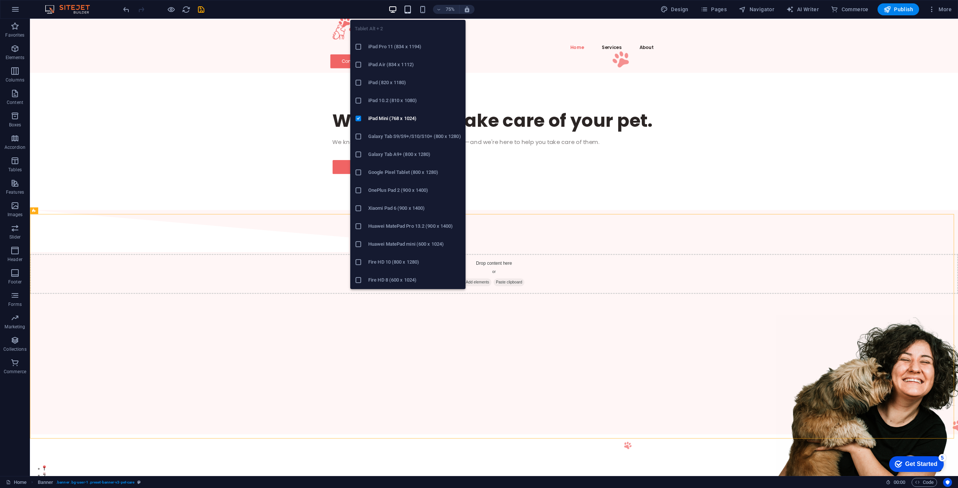
click at [410, 15] on div "Tablet Alt + 2 iPad Pro 11 (834 x 1194) iPad Air (834 x 1112) iPad (820 x 1180)…" at bounding box center [407, 152] width 115 height 276
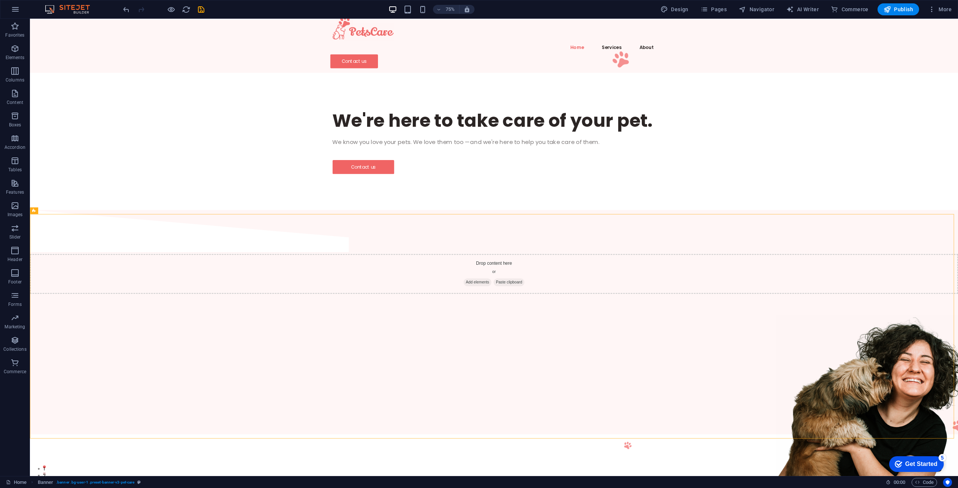
click at [418, 11] on div "75%" at bounding box center [431, 9] width 86 height 12
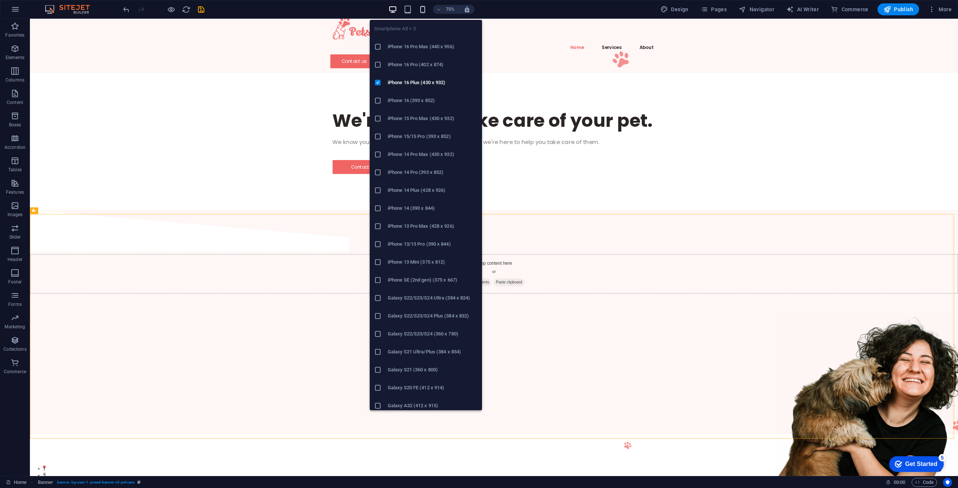
click at [424, 11] on icon "button" at bounding box center [422, 9] width 9 height 9
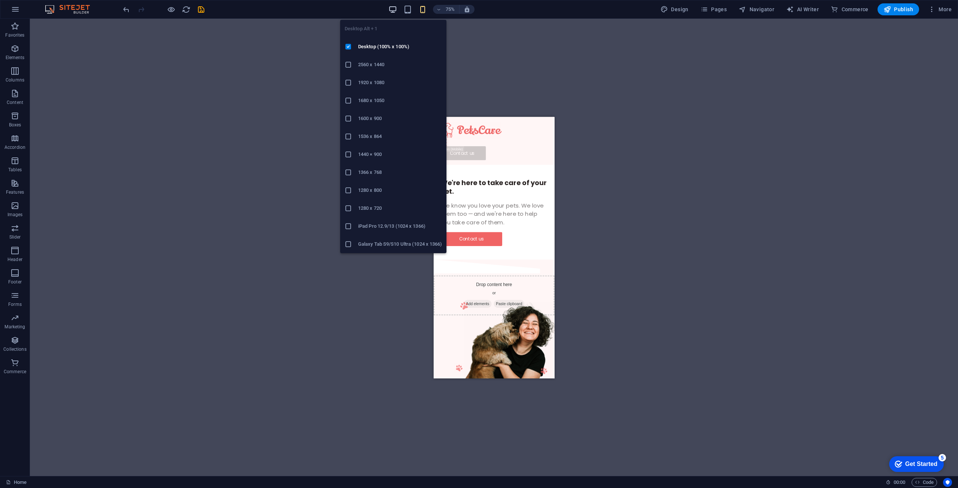
click at [395, 12] on icon "button" at bounding box center [393, 9] width 9 height 9
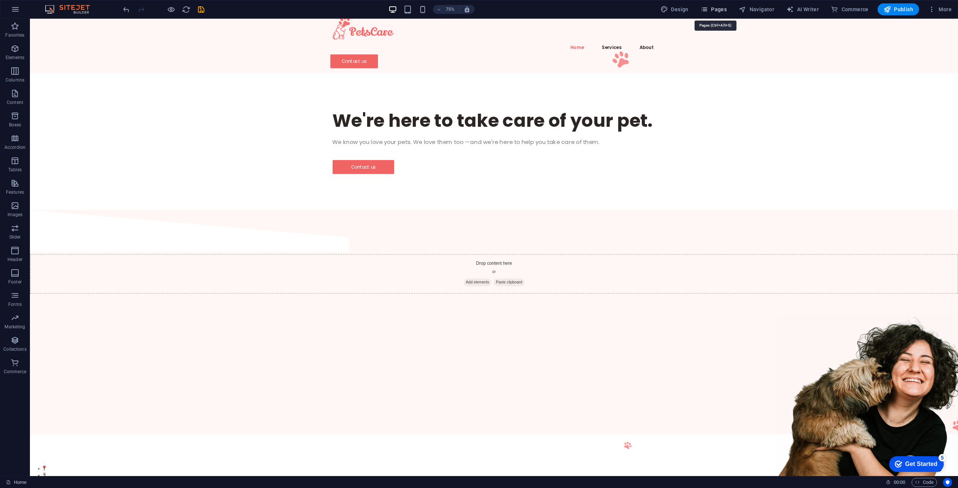
click at [729, 11] on button "Pages" at bounding box center [714, 9] width 32 height 12
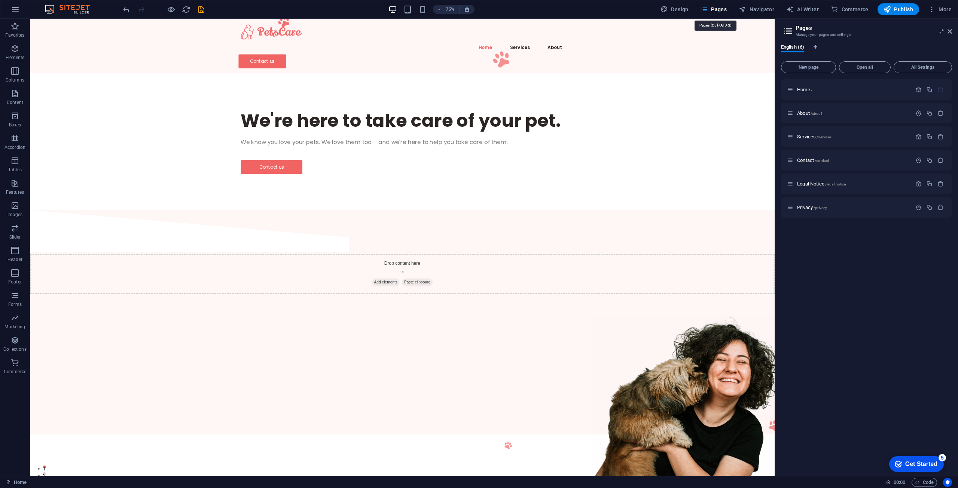
click at [719, 12] on span "Pages" at bounding box center [714, 9] width 26 height 7
click at [369, 189] on div "We know you love your pets. We love them too —and we're here to help you take c…" at bounding box center [526, 182] width 431 height 11
click at [381, 181] on div "We know you love your pets. We love them too —and we're here to help you take c…" at bounding box center [526, 182] width 431 height 11
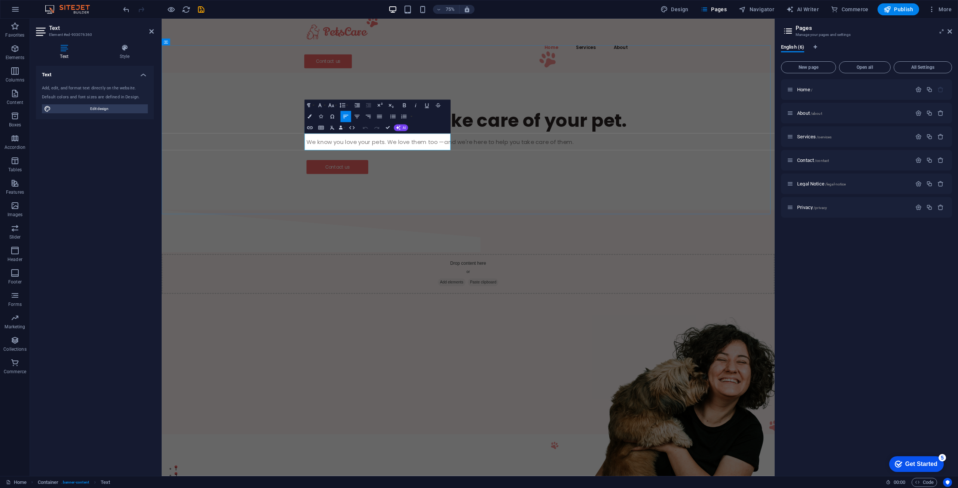
click at [422, 183] on p "We know you love your pets. We love them too —and we're here to help you take c…" at bounding box center [570, 182] width 431 height 11
drag, startPoint x: 535, startPoint y: 188, endPoint x: 349, endPoint y: 182, distance: 185.7
click at [349, 182] on div "We're here to take care of your pet. We know you love your pets. We love them t…" at bounding box center [571, 182] width 818 height 183
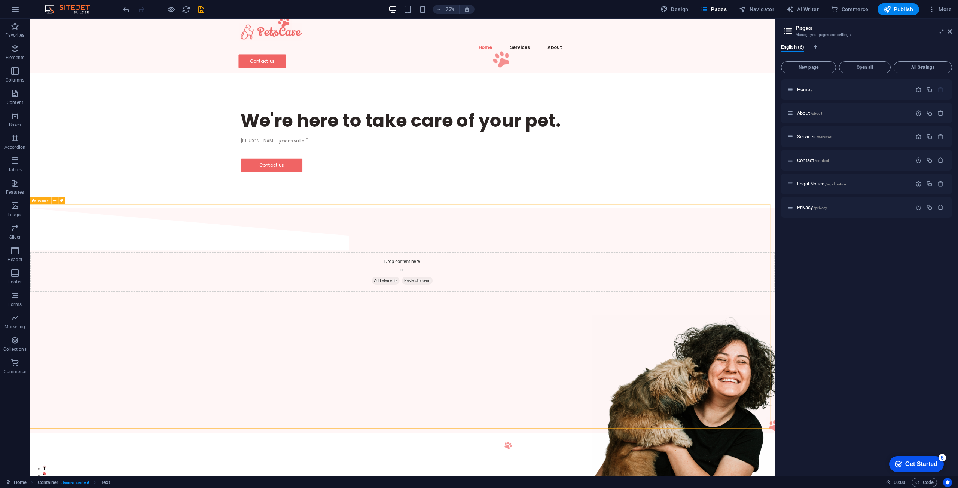
drag, startPoint x: 358, startPoint y: 300, endPoint x: 534, endPoint y: 299, distance: 175.6
click at [534, 299] on div "Drop content here or Add elements Paste clipboard" at bounding box center [526, 421] width 993 height 299
click at [11, 149] on p "Accordion" at bounding box center [14, 147] width 21 height 6
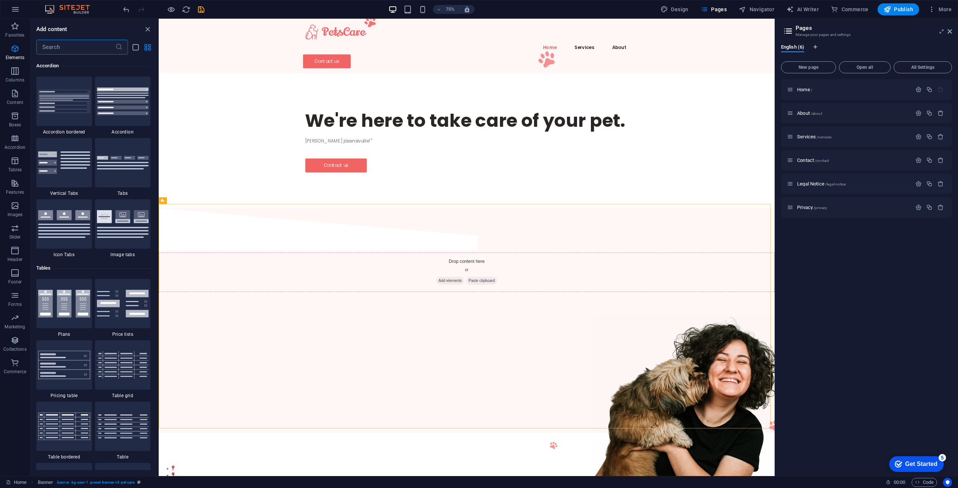
scroll to position [2390, 0]
click at [15, 342] on icon "button" at bounding box center [14, 340] width 9 height 9
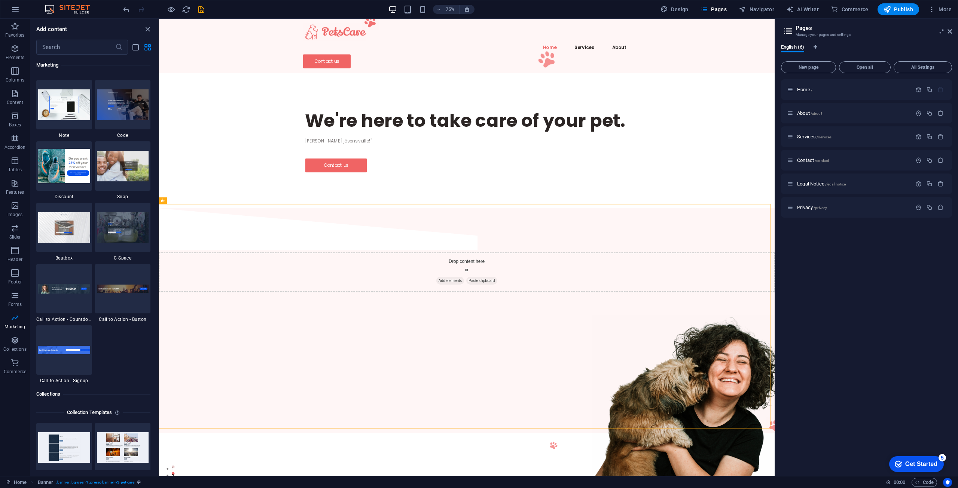
scroll to position [6495, 0]
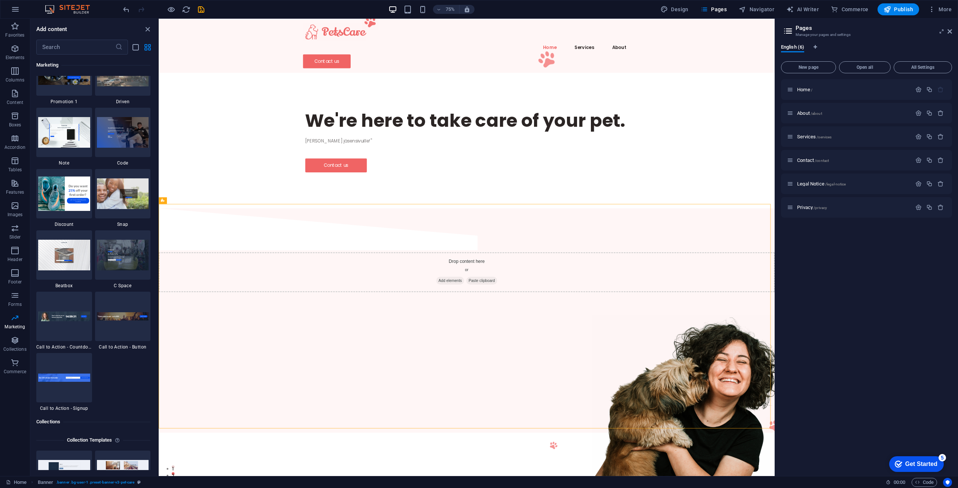
click at [136, 7] on div at bounding box center [164, 9] width 84 height 12
click at [128, 7] on icon "undo" at bounding box center [126, 9] width 9 height 9
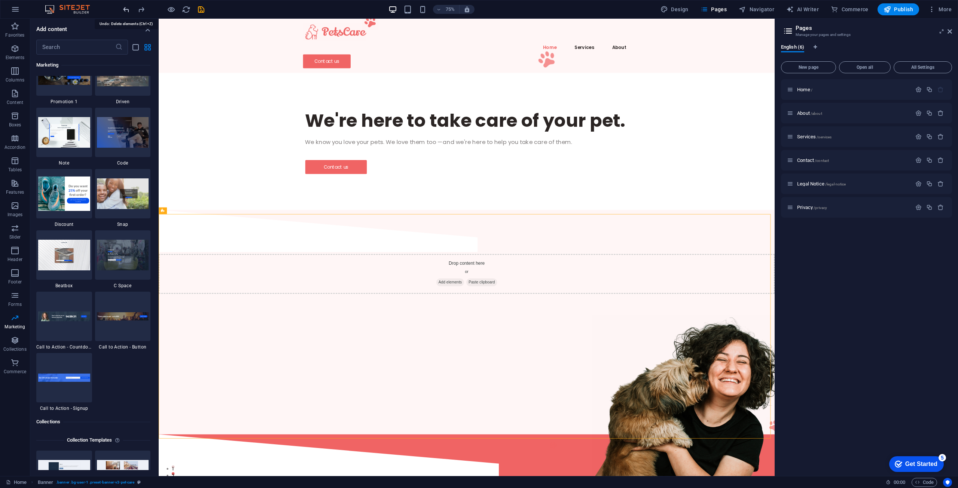
click at [128, 7] on icon "undo" at bounding box center [126, 9] width 9 height 9
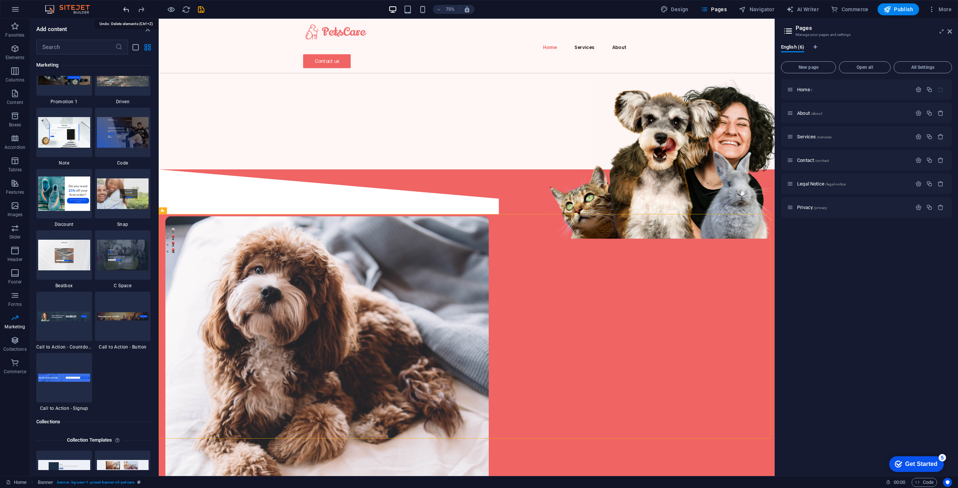
click at [127, 7] on icon "undo" at bounding box center [126, 9] width 9 height 9
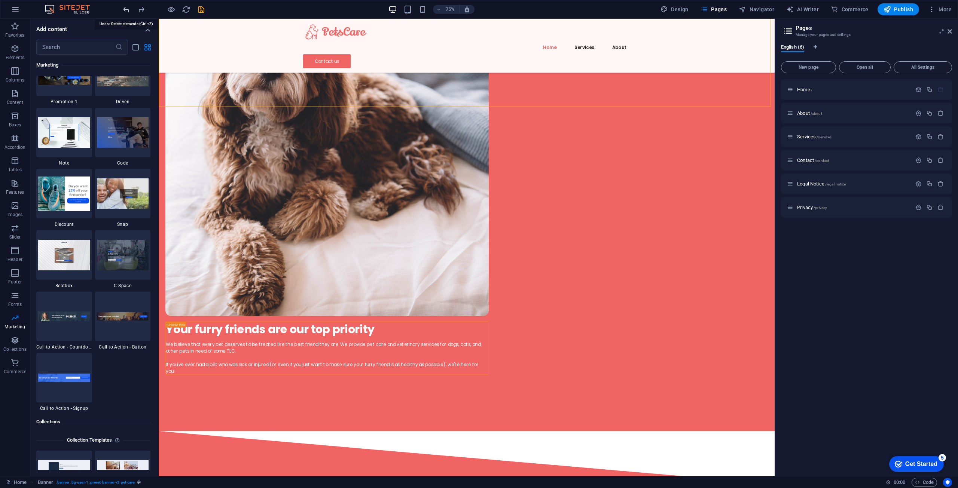
click at [126, 7] on icon "undo" at bounding box center [126, 9] width 9 height 9
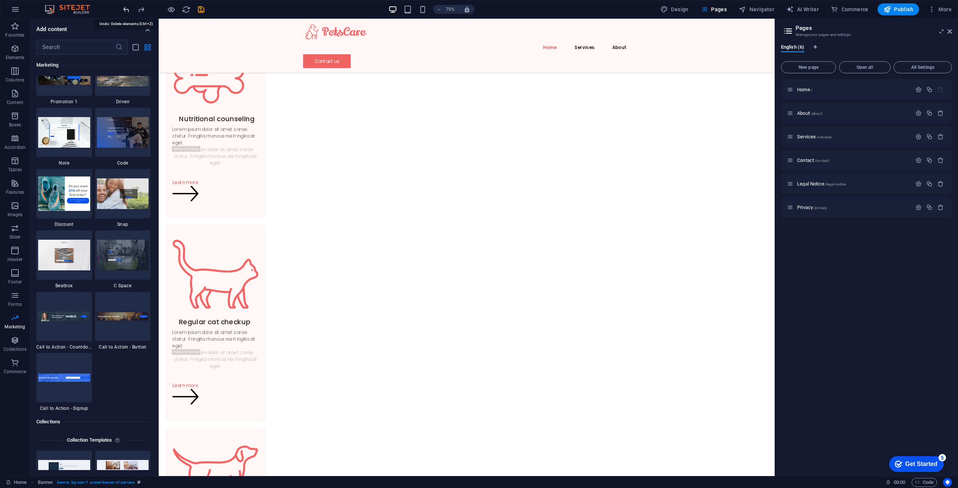
click at [126, 7] on icon "undo" at bounding box center [126, 9] width 9 height 9
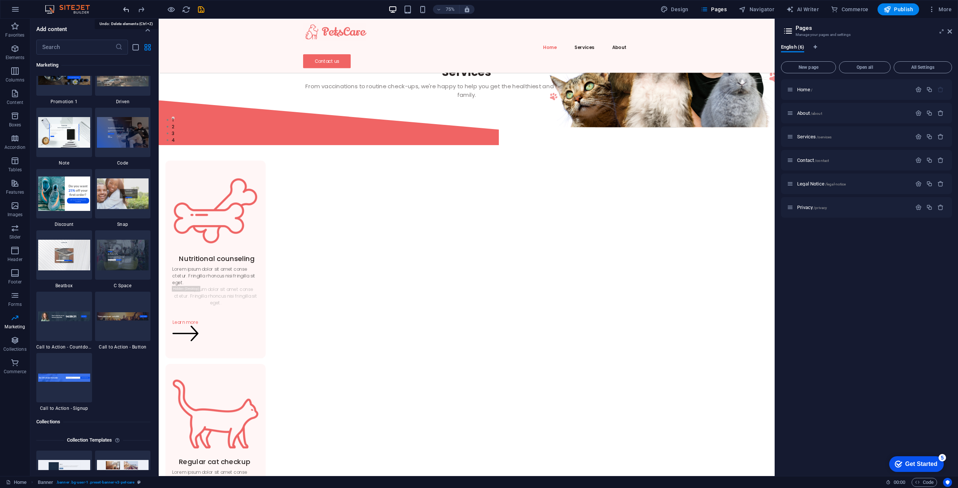
click at [126, 7] on icon "undo" at bounding box center [126, 9] width 9 height 9
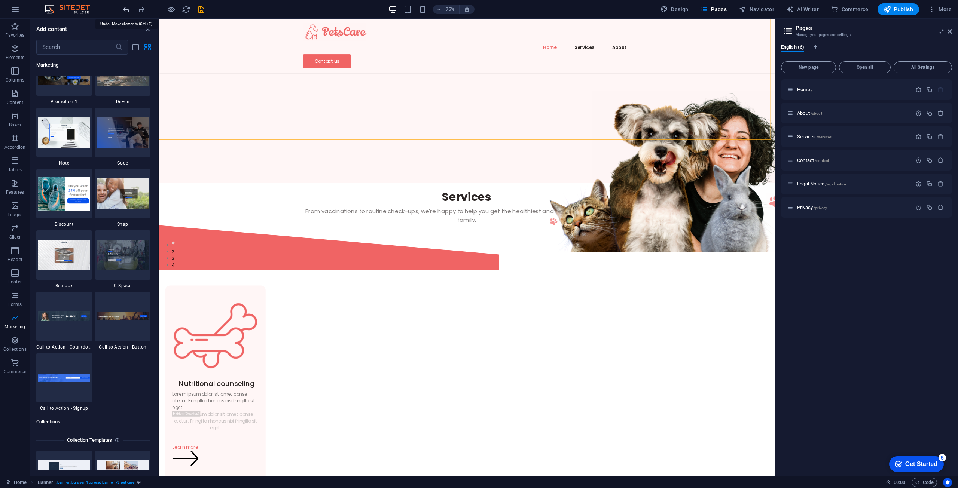
click at [126, 7] on icon "undo" at bounding box center [126, 9] width 9 height 9
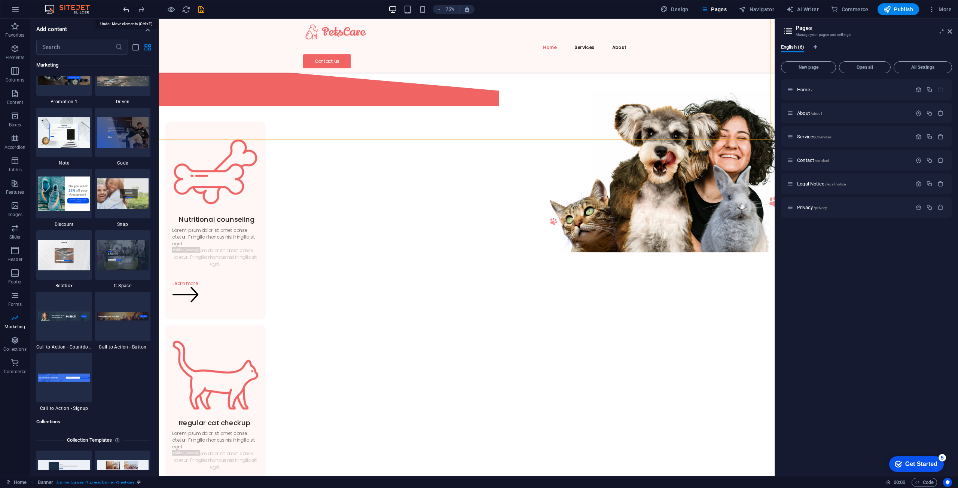
scroll to position [38, 0]
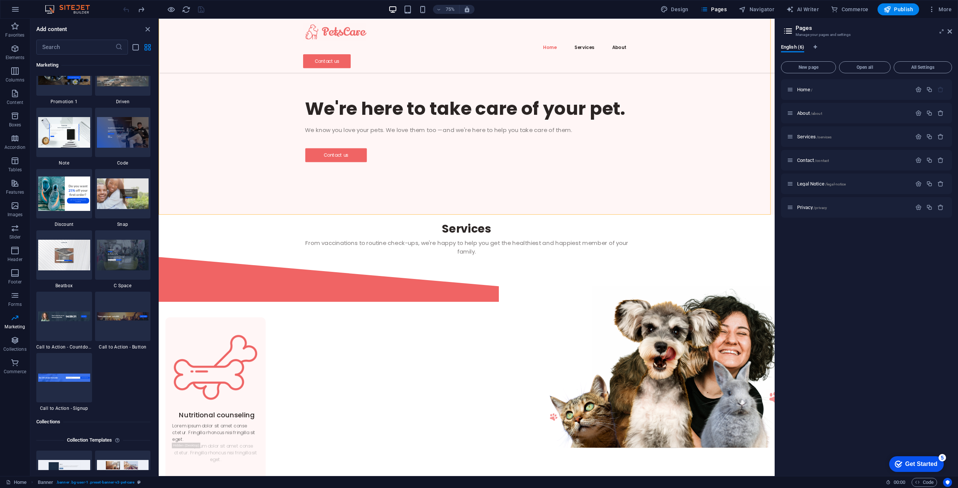
click at [126, 7] on div at bounding box center [164, 9] width 84 height 12
click at [19, 13] on icon "button" at bounding box center [15, 9] width 9 height 9
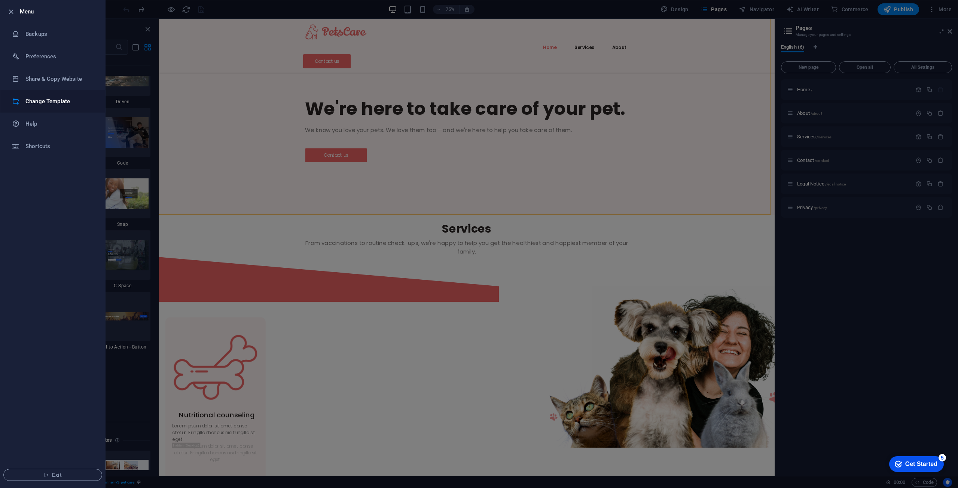
click at [68, 109] on li "Change Template" at bounding box center [52, 101] width 105 height 22
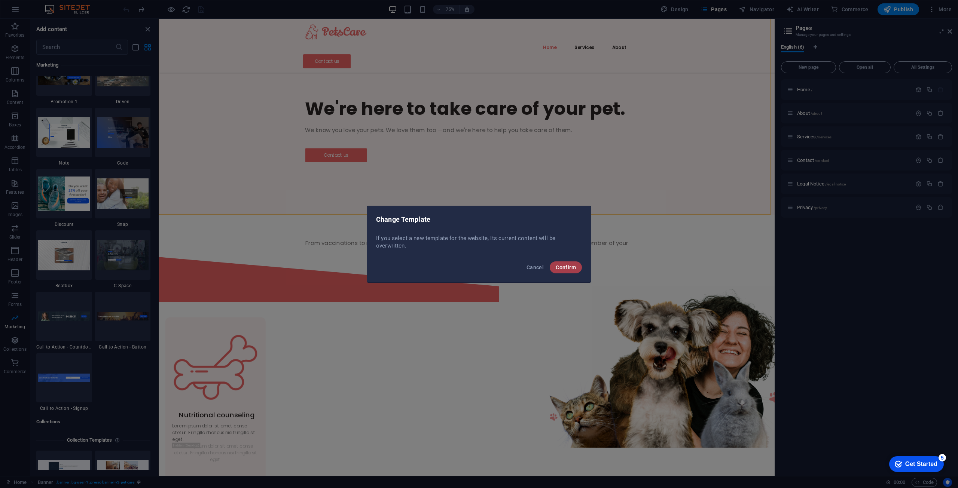
click at [576, 267] on button "Confirm" at bounding box center [566, 268] width 32 height 12
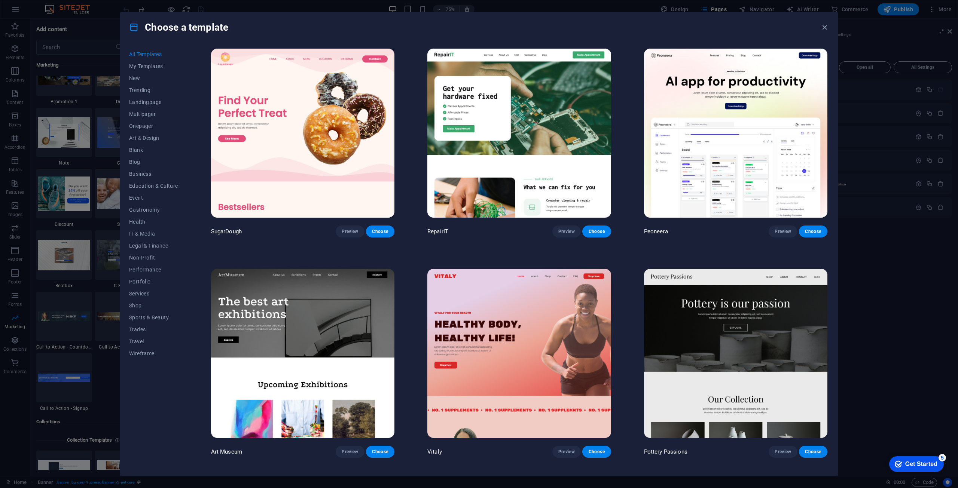
scroll to position [0, 0]
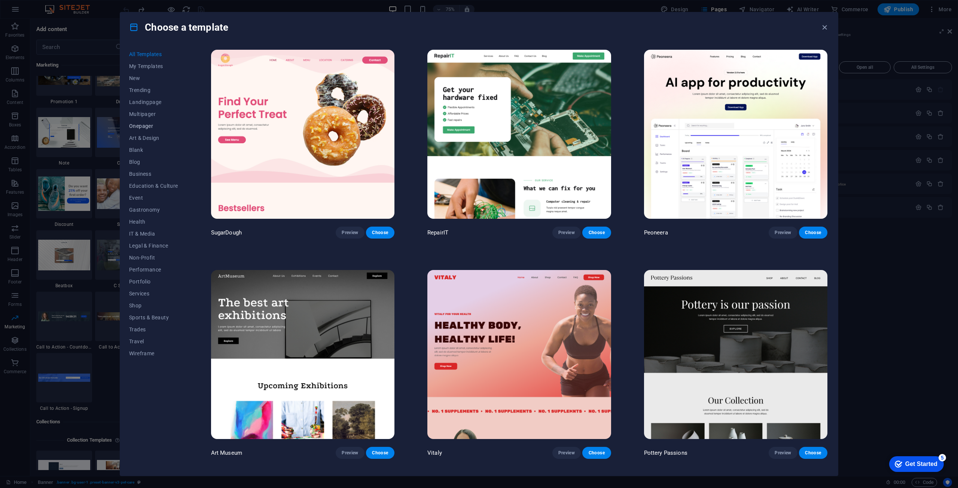
click at [141, 131] on button "Onepager" at bounding box center [153, 126] width 49 height 12
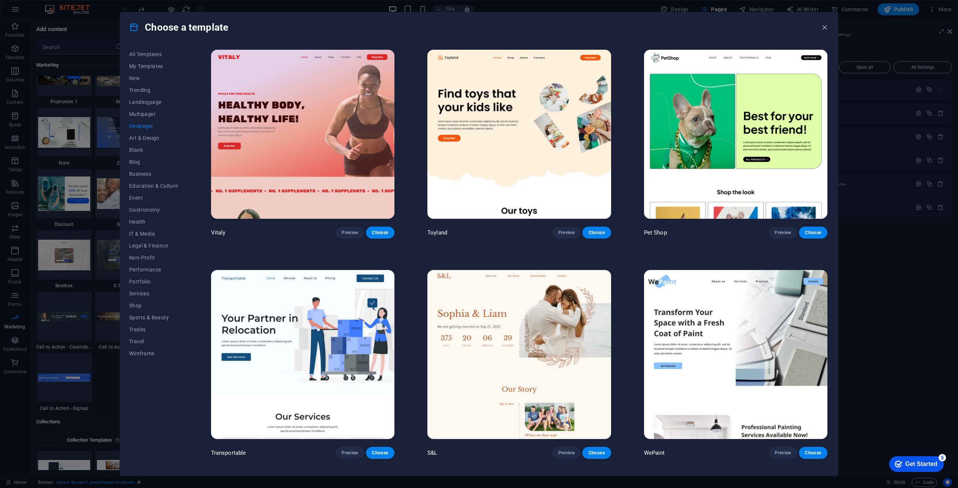
drag, startPoint x: 139, startPoint y: 112, endPoint x: 192, endPoint y: 143, distance: 61.6
click at [203, 108] on div "All Templates My Templates New Trending Landingpage Multipager Onepager Art & D…" at bounding box center [479, 259] width 718 height 434
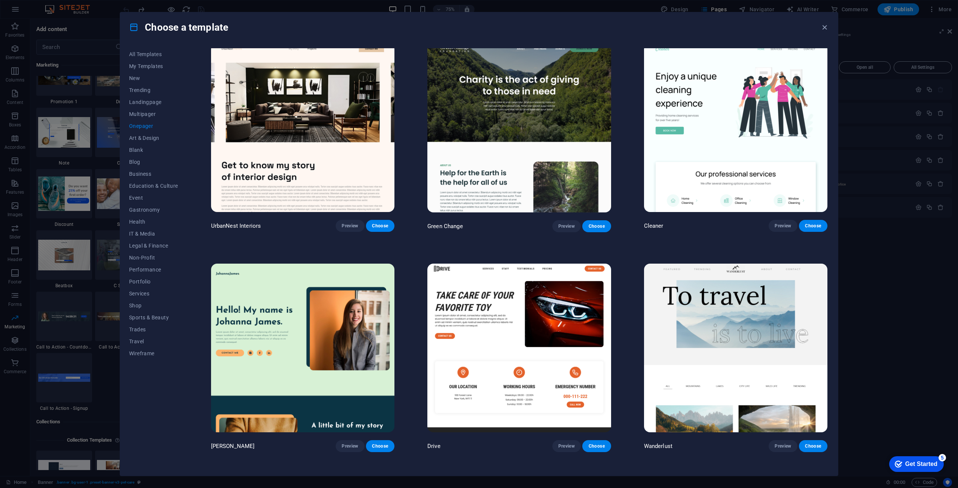
scroll to position [674, 0]
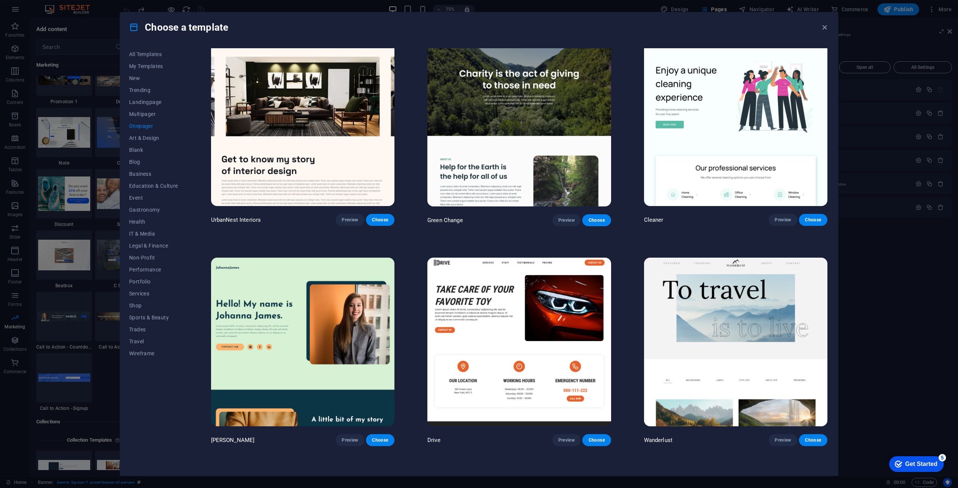
click at [509, 174] on img at bounding box center [518, 121] width 183 height 169
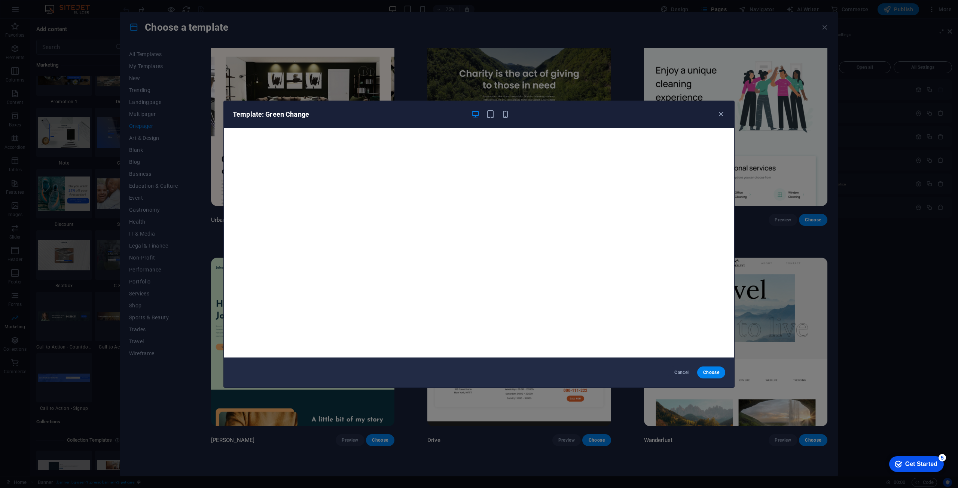
click at [491, 119] on div "Template: Green Change" at bounding box center [479, 114] width 511 height 27
click at [490, 113] on icon "button" at bounding box center [490, 114] width 9 height 9
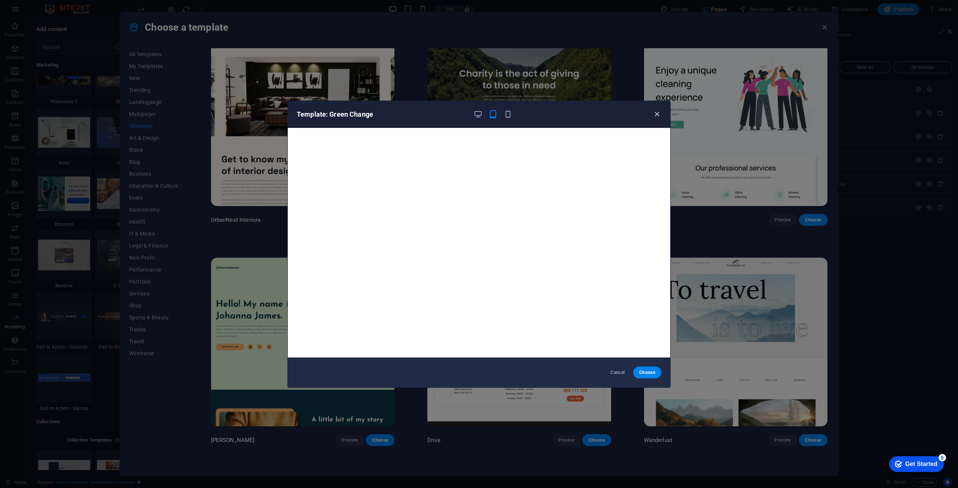
click at [657, 118] on icon "button" at bounding box center [657, 114] width 9 height 9
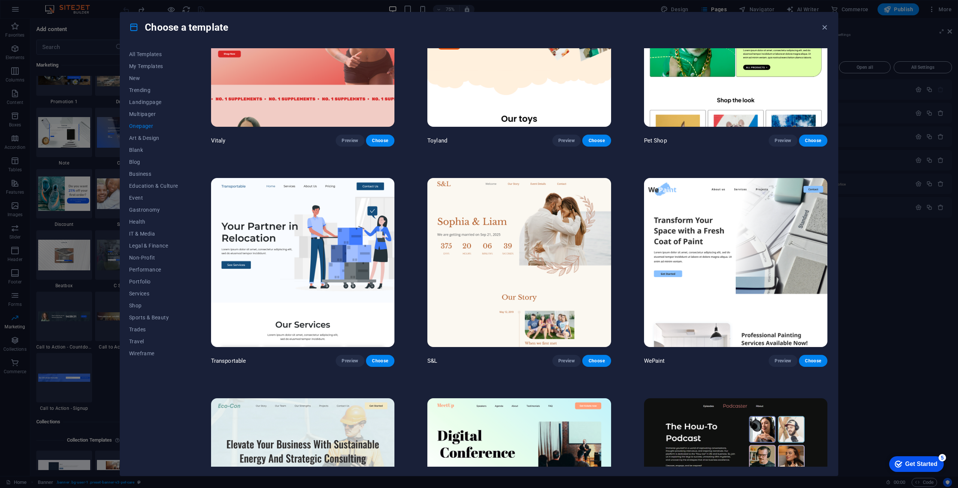
scroll to position [0, 0]
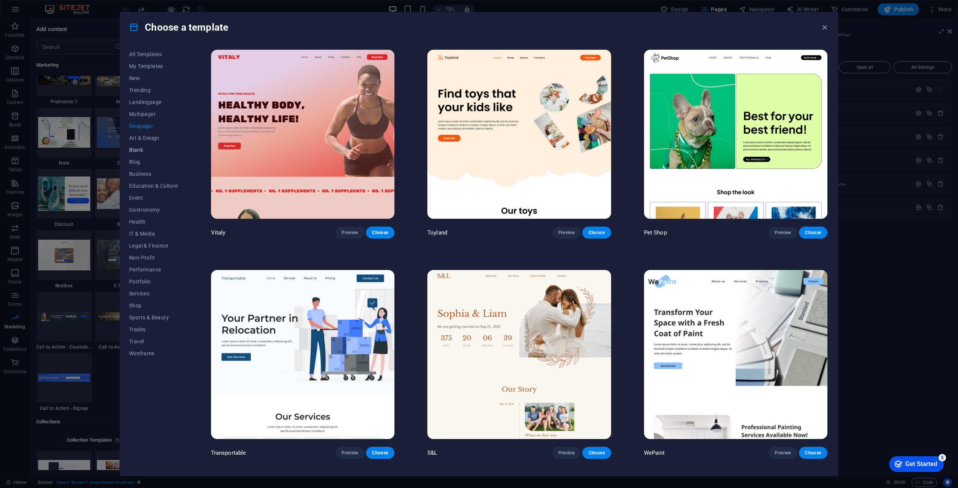
click at [140, 146] on button "Blank" at bounding box center [153, 150] width 49 height 12
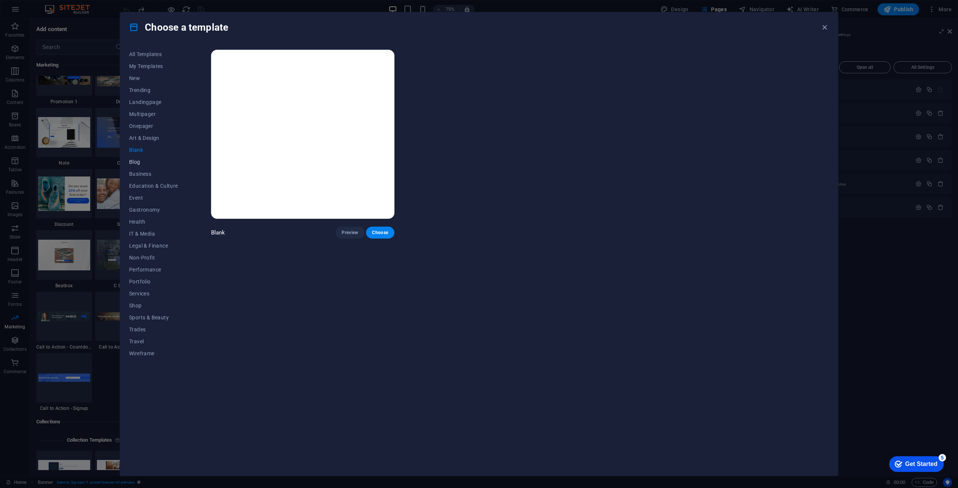
click at [140, 162] on span "Blog" at bounding box center [153, 162] width 49 height 6
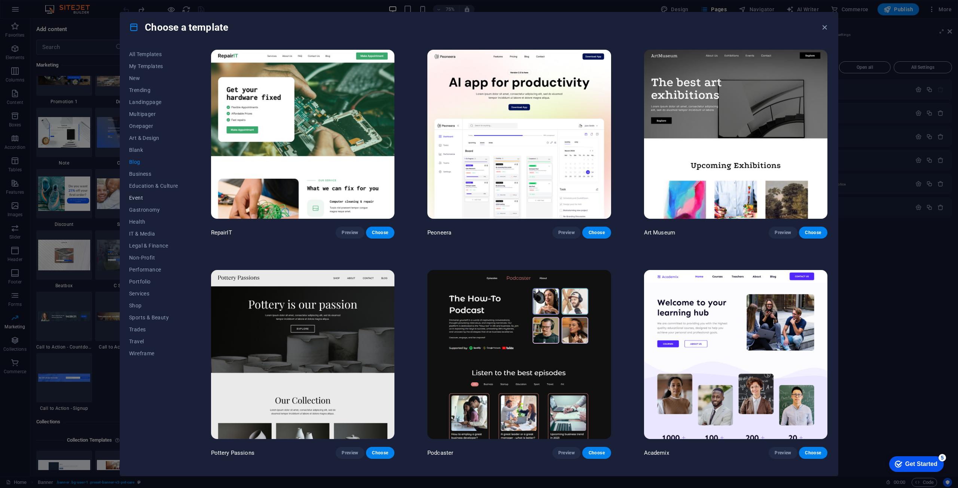
click at [135, 199] on span "Event" at bounding box center [153, 198] width 49 height 6
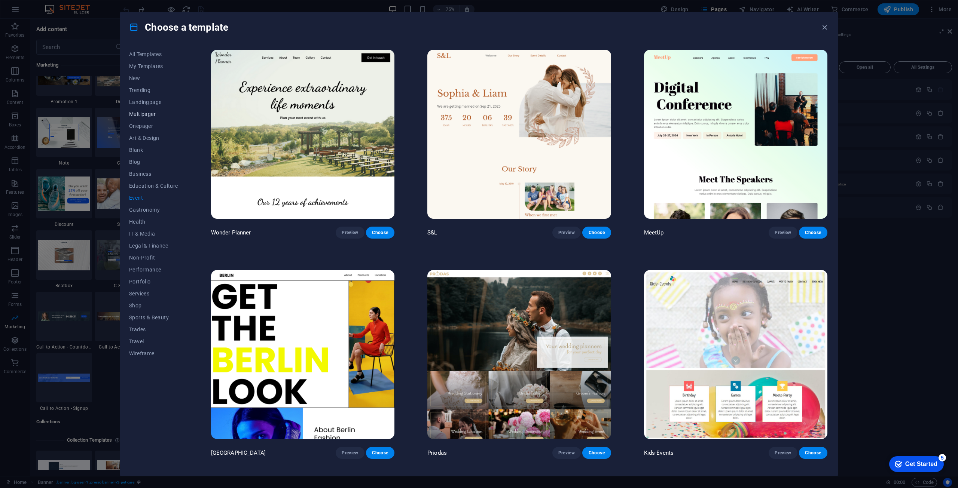
click at [131, 119] on button "Multipager" at bounding box center [153, 114] width 49 height 12
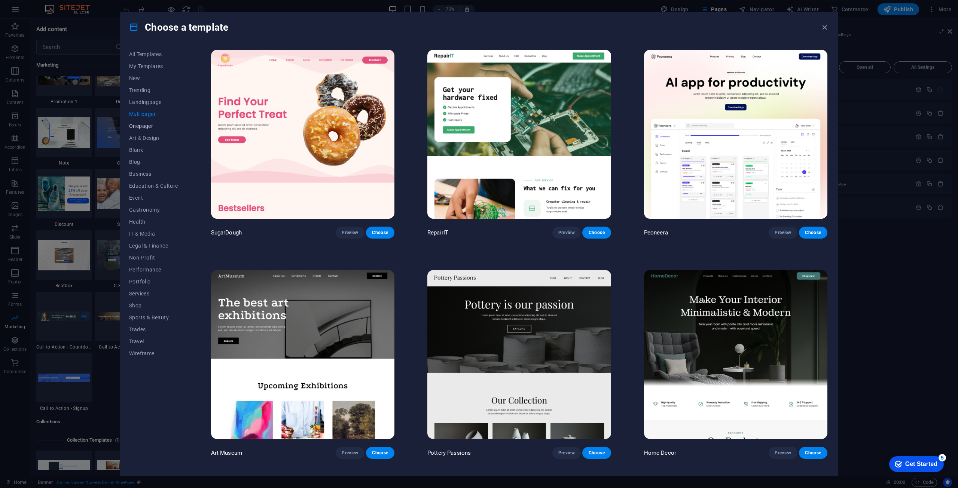
click at [137, 130] on button "Onepager" at bounding box center [153, 126] width 49 height 12
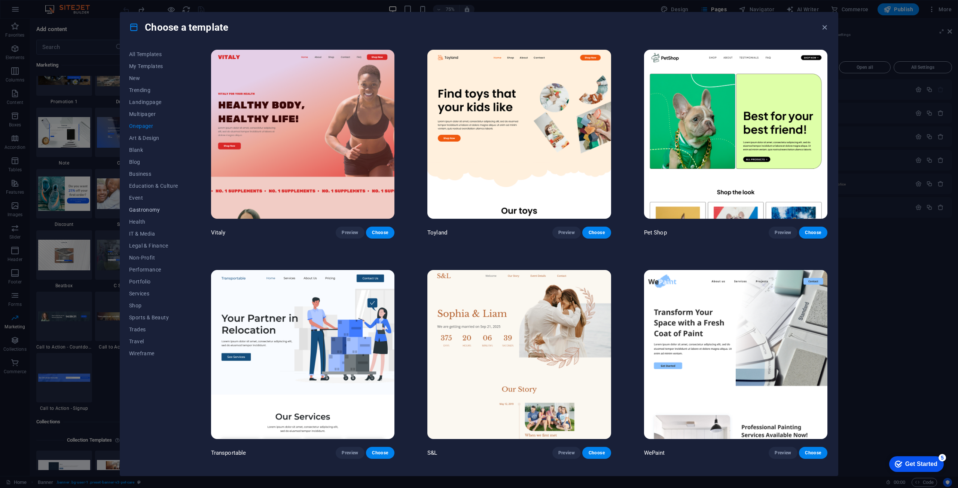
click at [157, 208] on span "Gastronomy" at bounding box center [153, 210] width 49 height 6
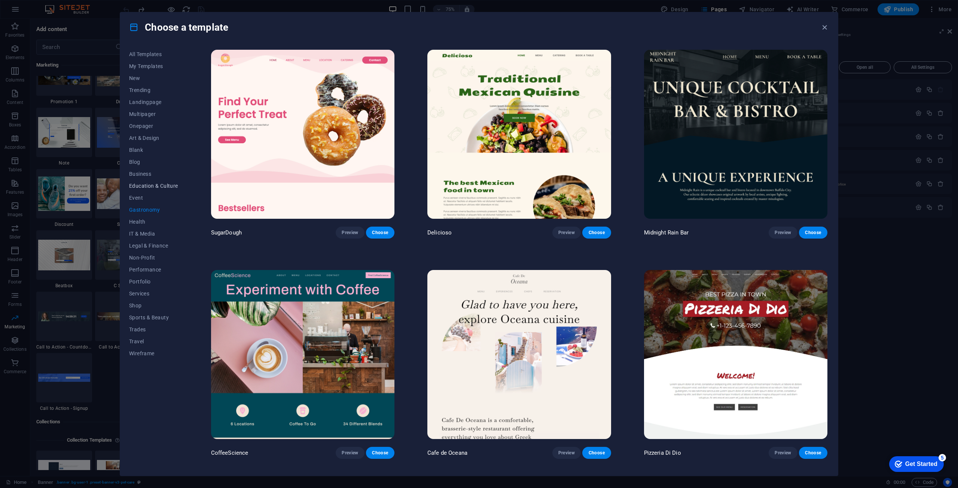
click at [144, 192] on button "Education & Culture" at bounding box center [153, 186] width 49 height 12
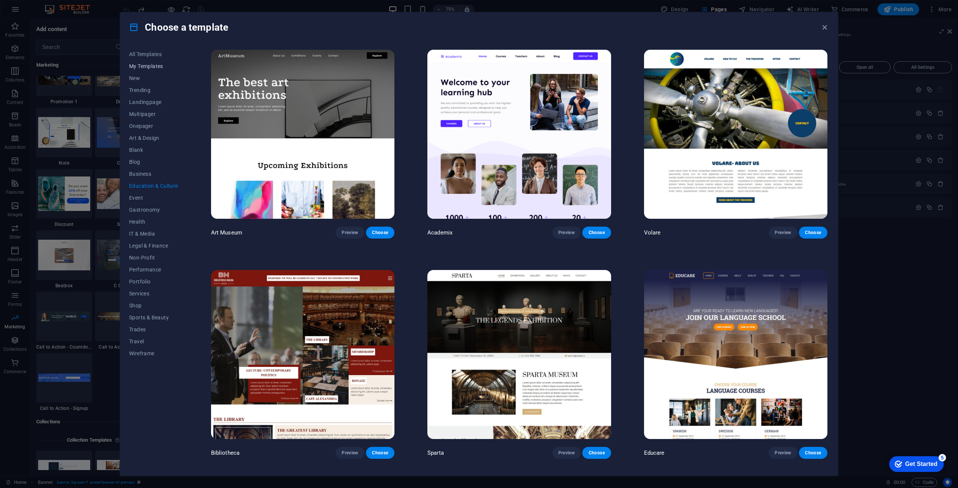
click at [158, 70] on button "My Templates" at bounding box center [153, 66] width 49 height 12
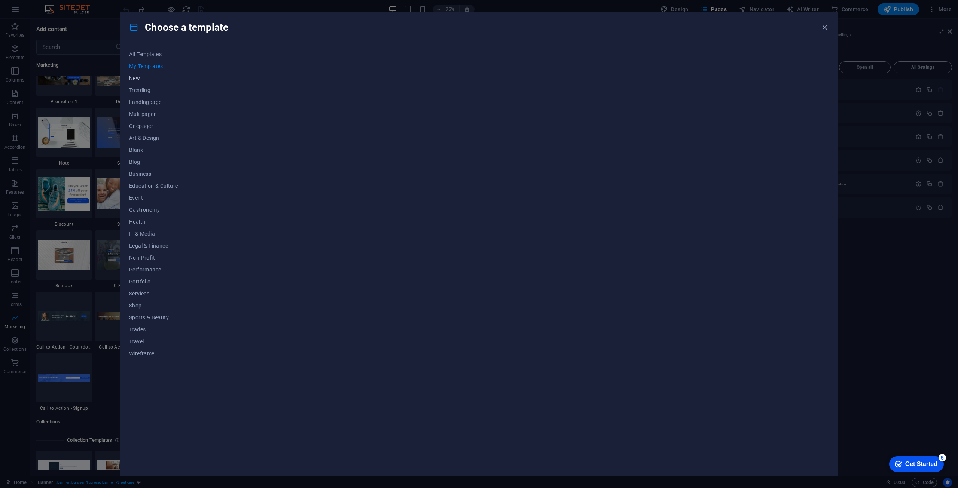
click at [143, 83] on button "New" at bounding box center [153, 78] width 49 height 12
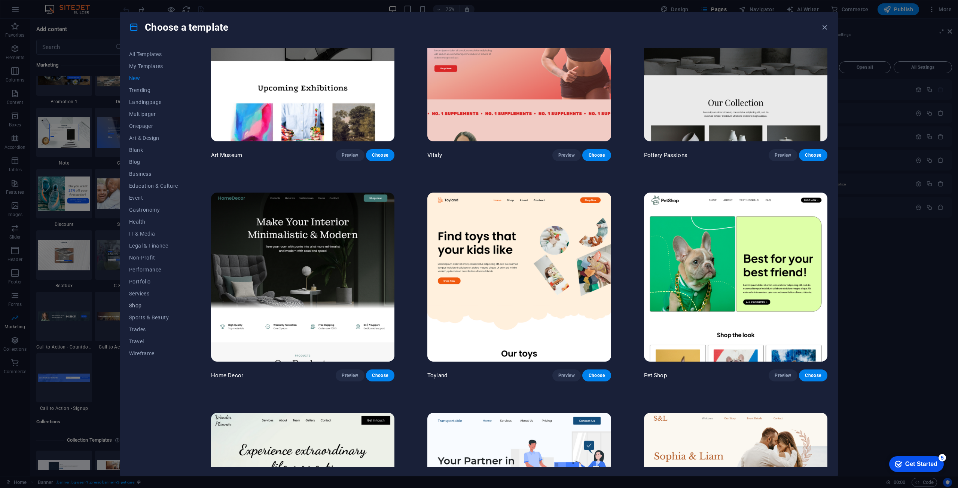
scroll to position [299, 0]
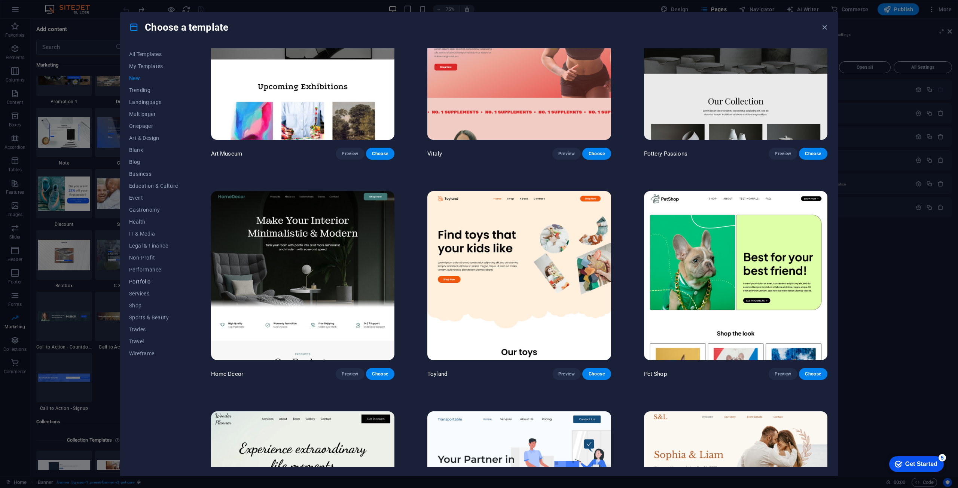
click at [154, 278] on button "Portfolio" at bounding box center [153, 282] width 49 height 12
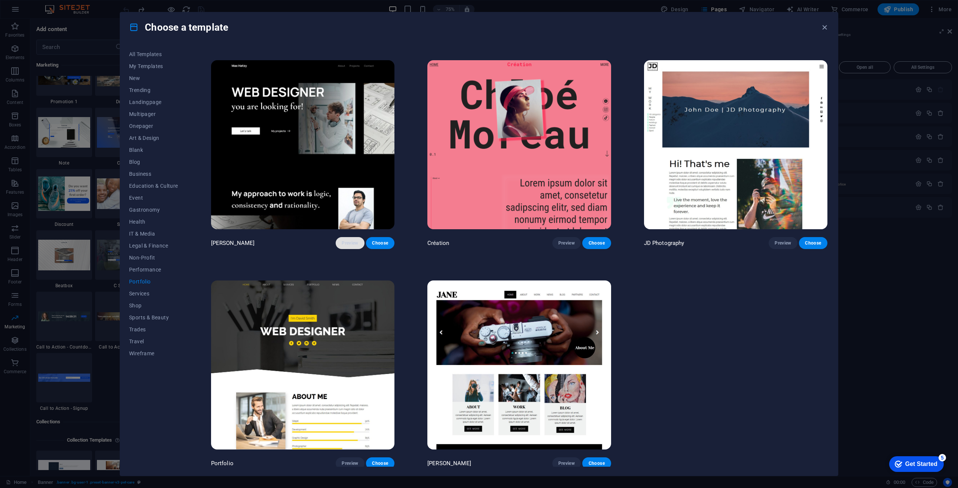
click at [347, 241] on span "Preview" at bounding box center [350, 243] width 16 height 6
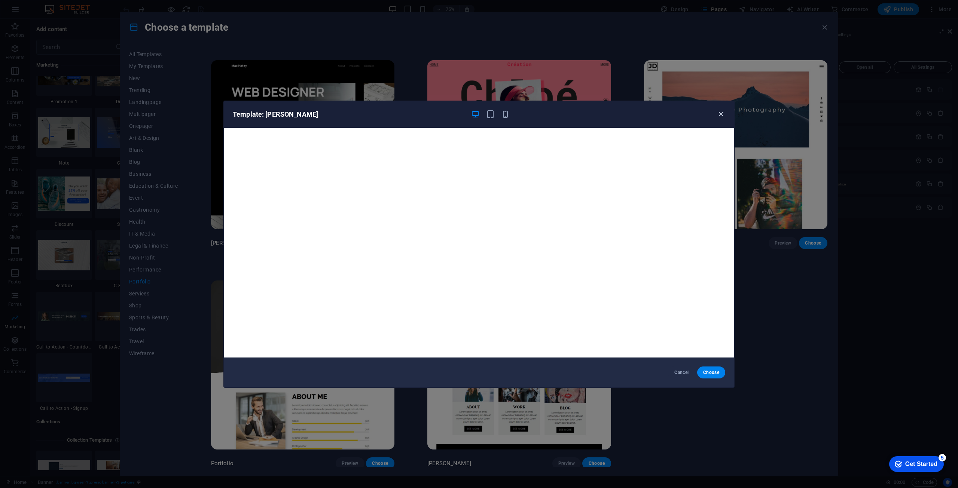
click at [724, 115] on icon "button" at bounding box center [721, 114] width 9 height 9
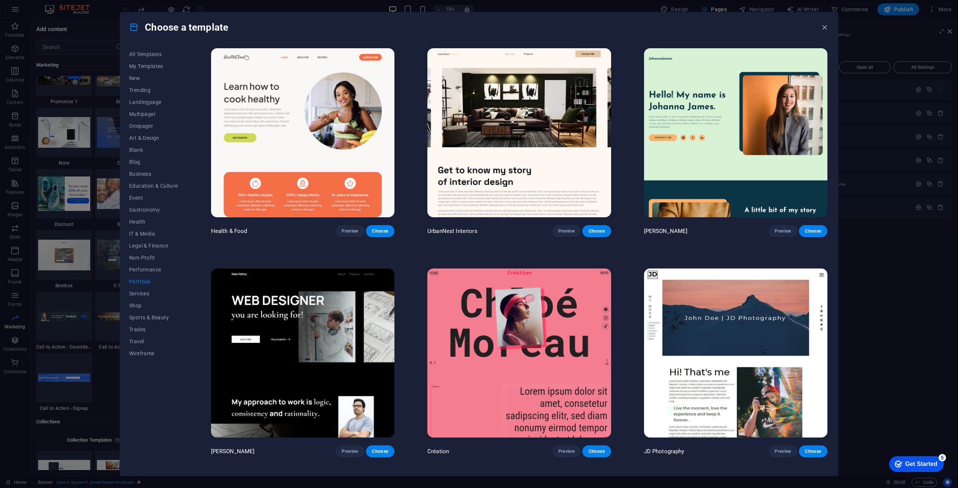
scroll to position [0, 0]
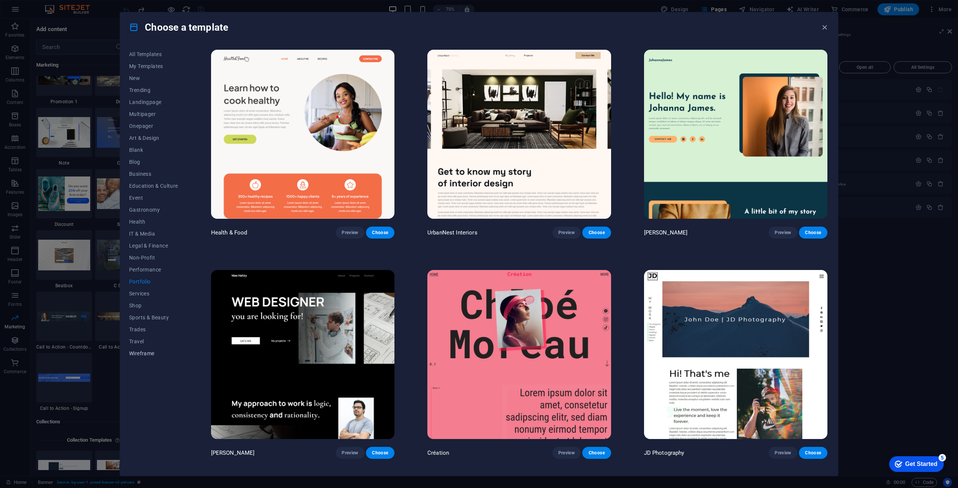
click at [135, 355] on span "Wireframe" at bounding box center [153, 354] width 49 height 6
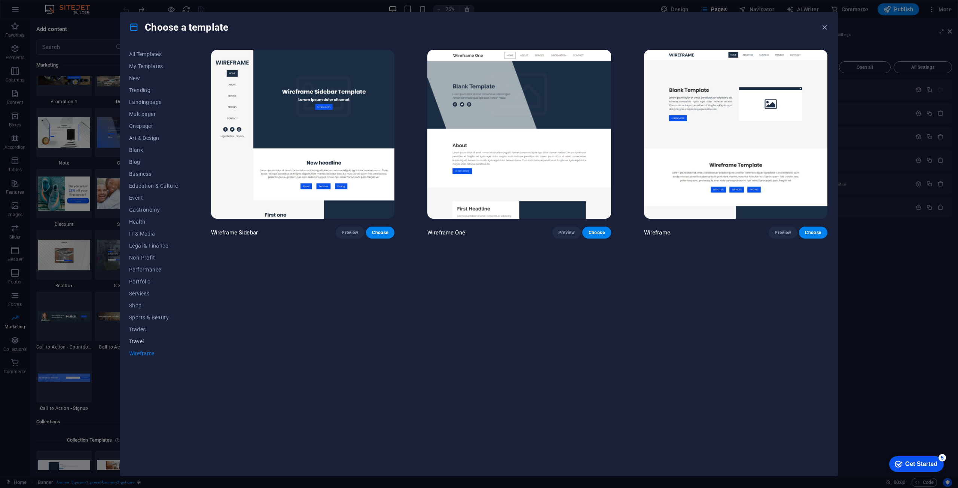
click at [133, 339] on span "Travel" at bounding box center [153, 342] width 49 height 6
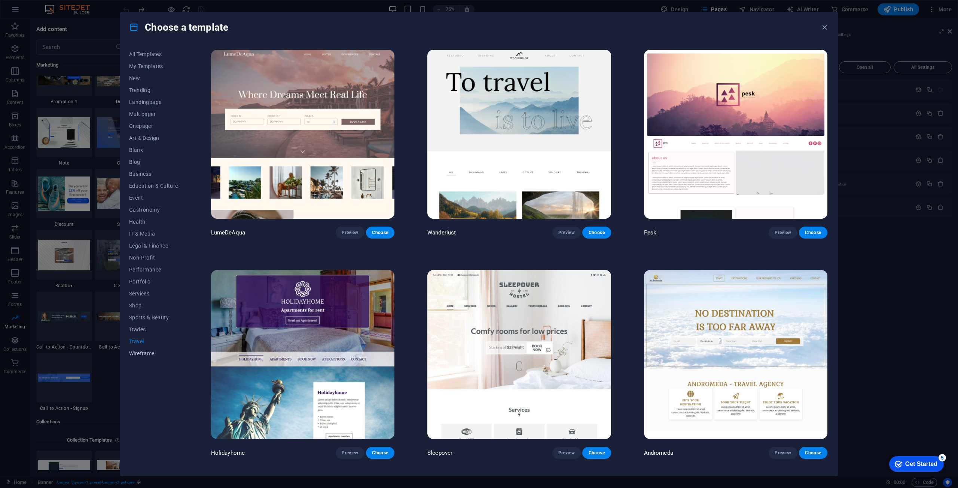
click at [132, 351] on span "Wireframe" at bounding box center [153, 354] width 49 height 6
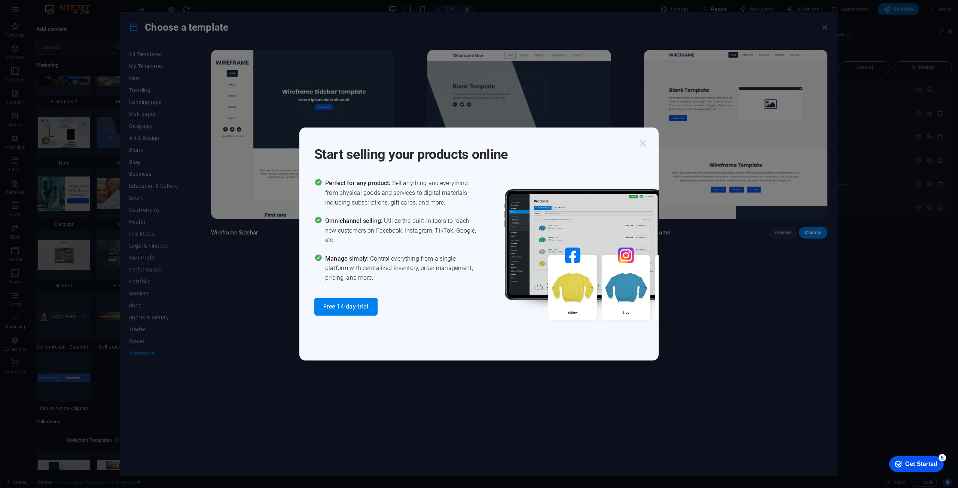
click at [645, 146] on icon "button" at bounding box center [642, 143] width 13 height 13
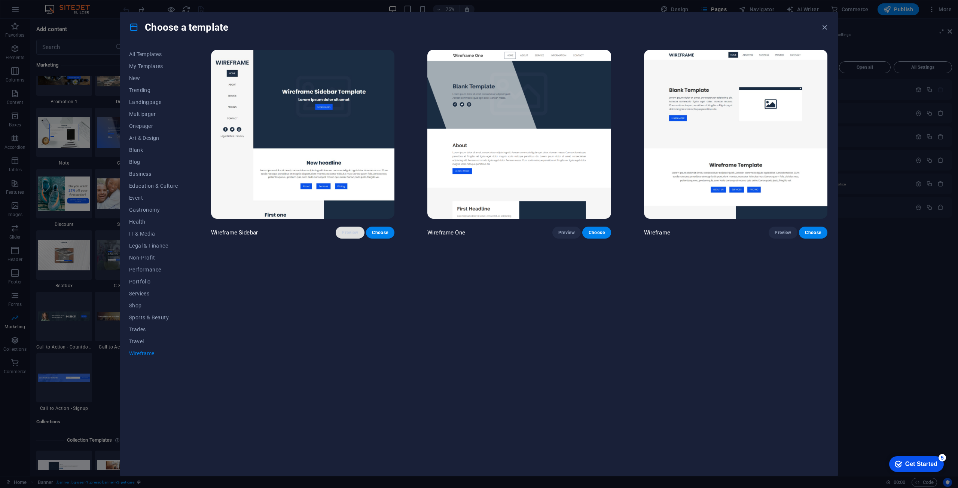
click at [349, 234] on span "Preview" at bounding box center [350, 233] width 16 height 6
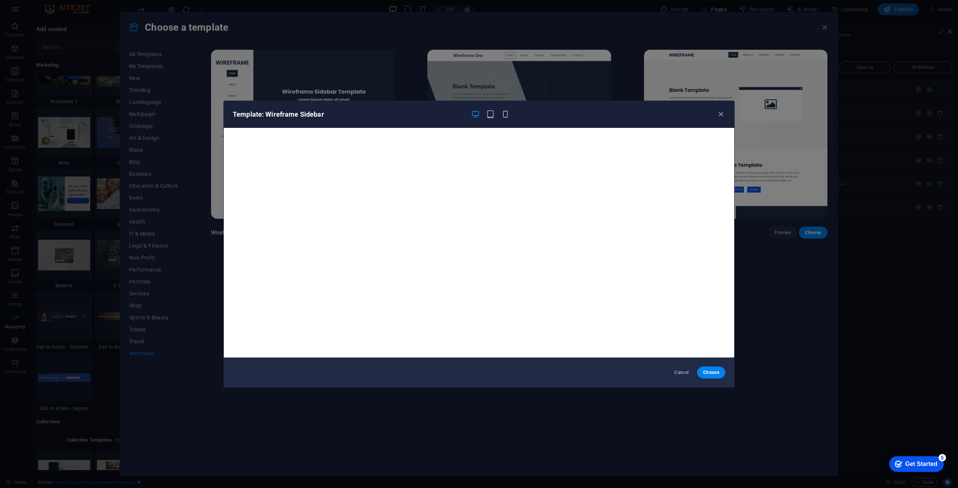
scroll to position [2, 0]
